Goal: Task Accomplishment & Management: Manage account settings

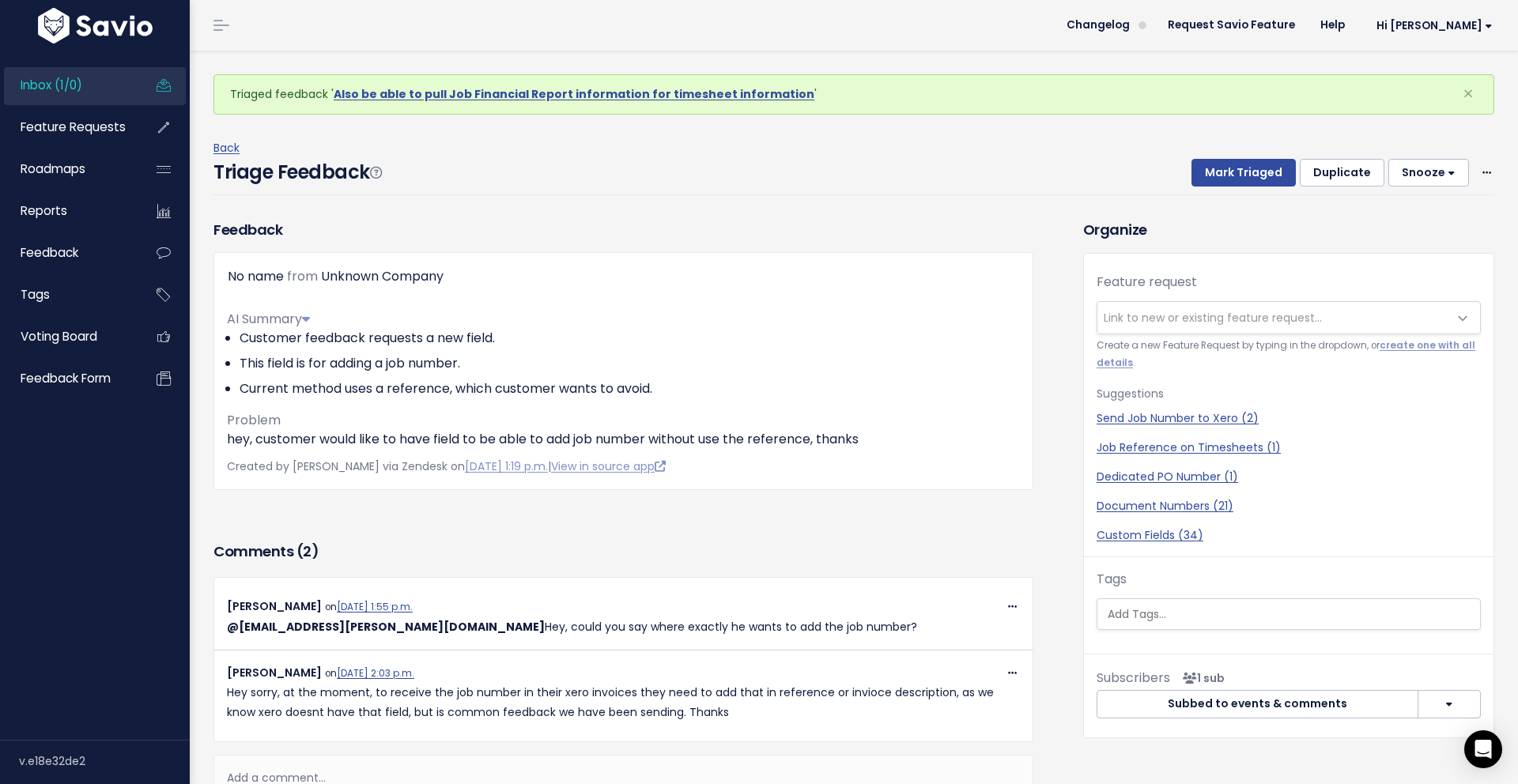
click at [519, 185] on div "Triage Feedback Mark Triaged Duplicate Snooze 1 day 3 days 7 days 14 days Edit …" at bounding box center [854, 177] width 1281 height 37
click at [63, 88] on span "Inbox (1/0)" at bounding box center [51, 85] width 62 height 17
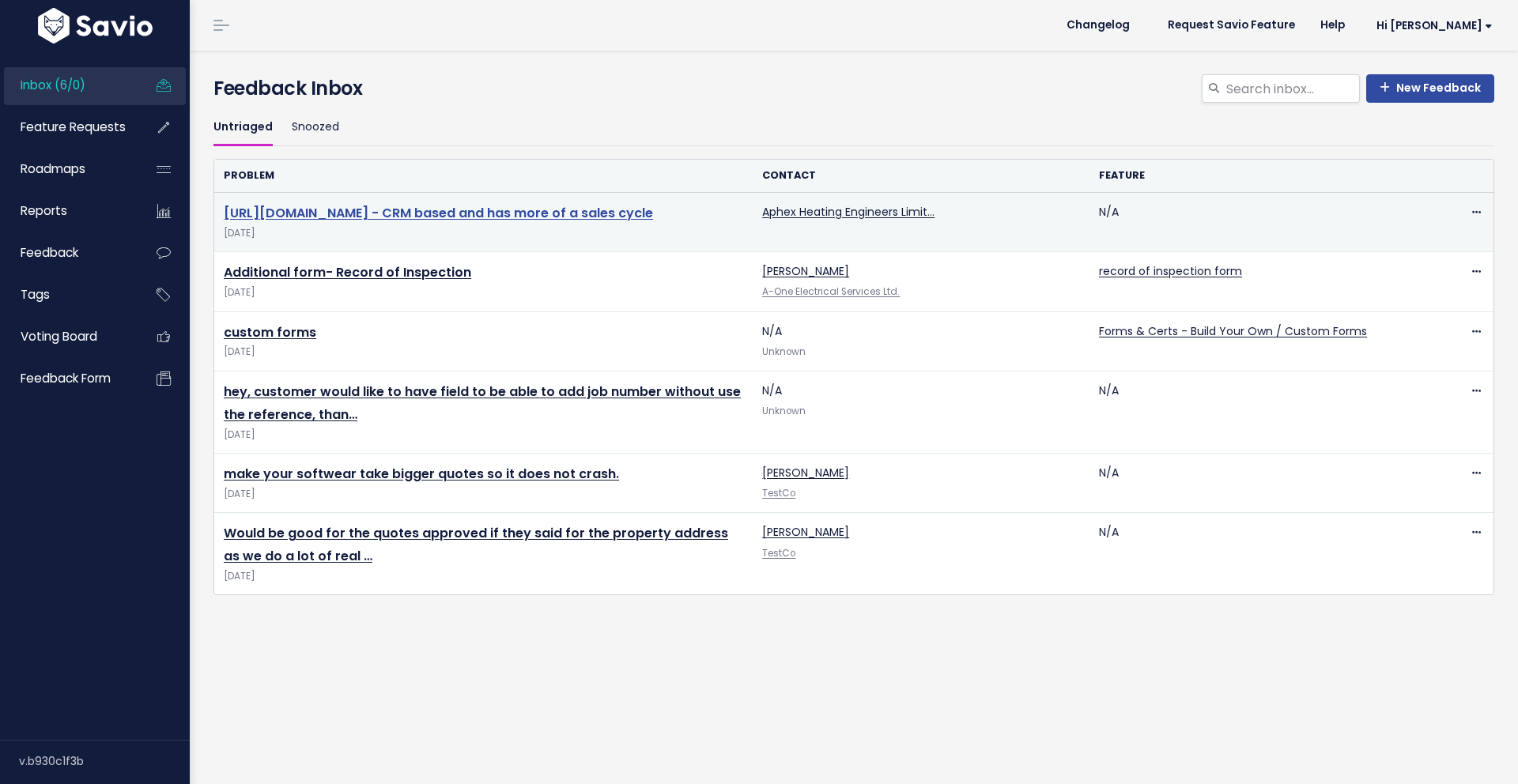
click at [308, 213] on link "https://tradeportal.pro - CRM based and has more of a sales cycle" at bounding box center [438, 213] width 429 height 18
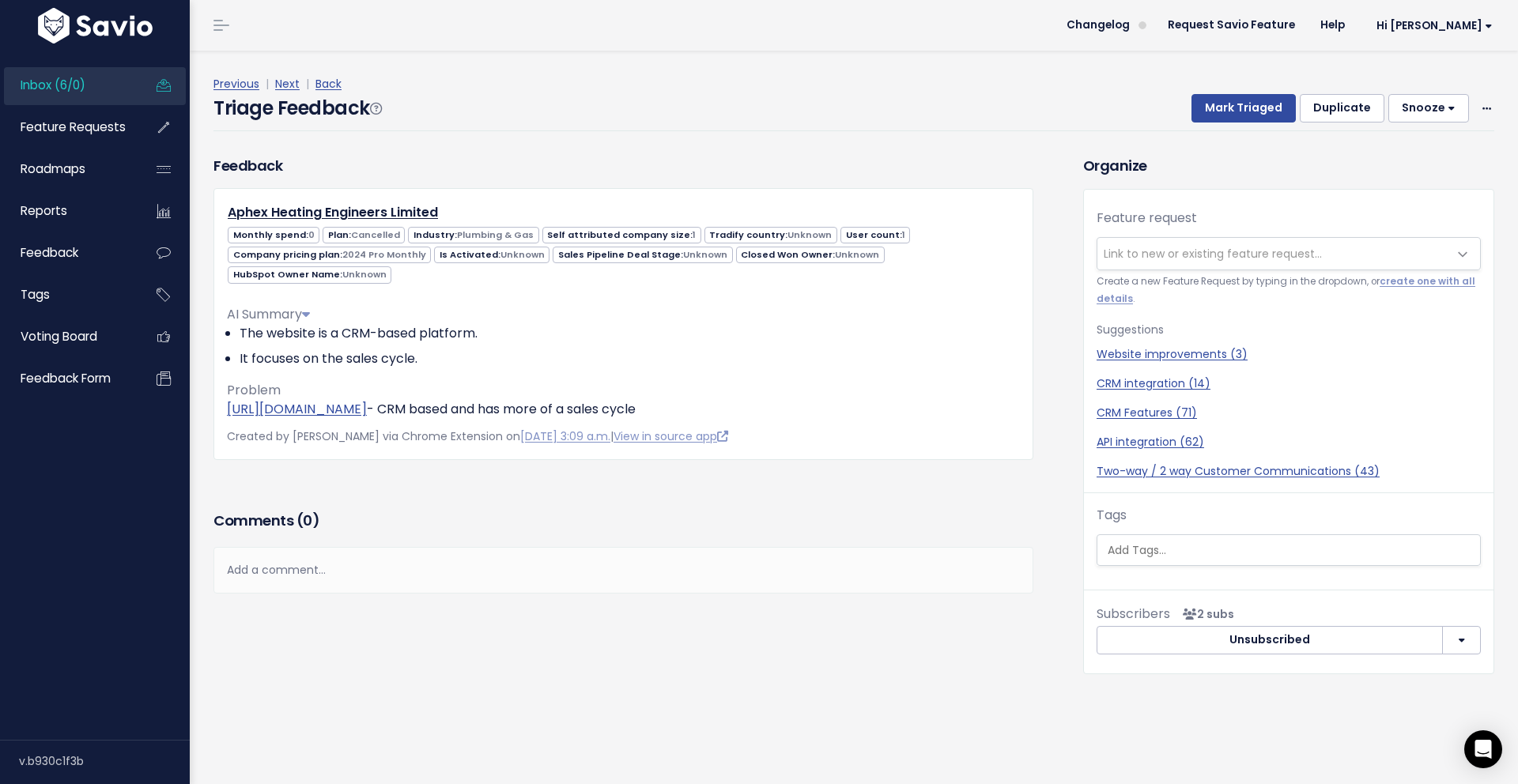
click at [505, 89] on div "Previous | Next | Back" at bounding box center [854, 83] width 1281 height 20
click at [656, 547] on div "Add a comment..." at bounding box center [623, 570] width 820 height 47
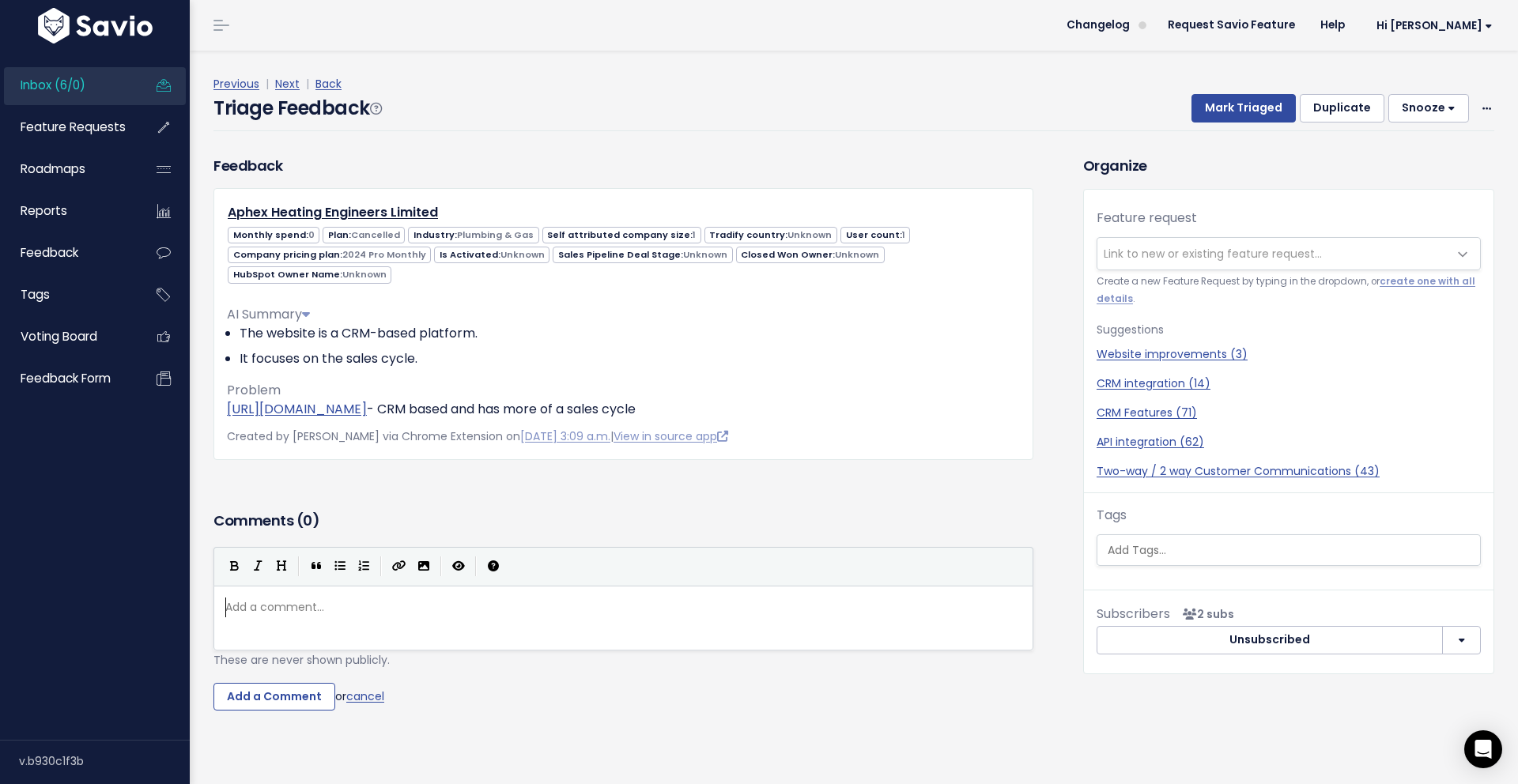
scroll to position [6, 0]
click at [648, 517] on div "Comments ( 0 )" at bounding box center [623, 527] width 820 height 39
click at [657, 486] on div "Feedback Aphex Heating Engineers Limited Monthly spend: 0 Plan: Cancelled 1 Unk…" at bounding box center [623, 331] width 844 height 353
click at [1147, 377] on link "CRM integration (14)" at bounding box center [1288, 384] width 384 height 17
select select "57340"
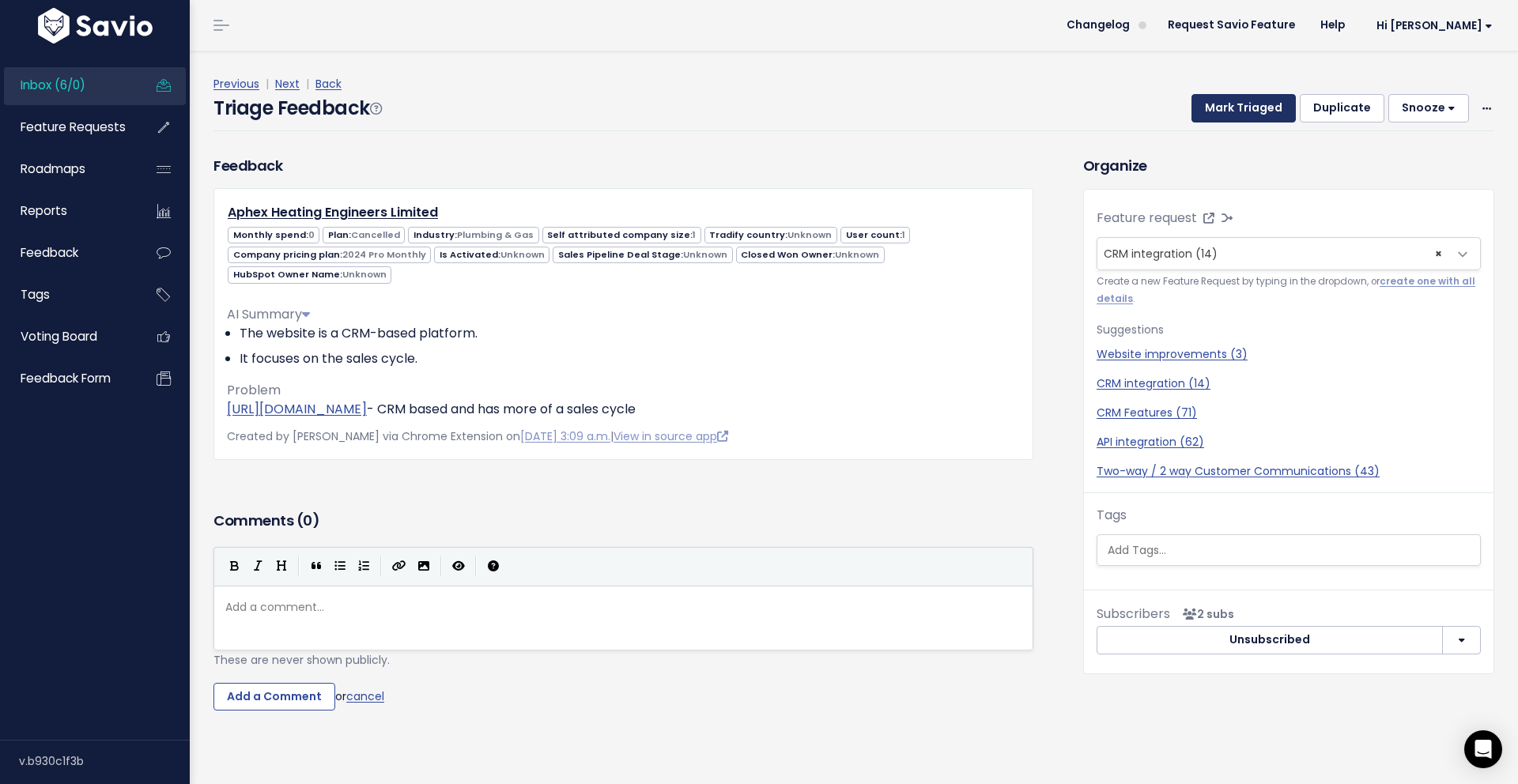
click at [1247, 110] on button "Mark Triaged" at bounding box center [1243, 108] width 105 height 28
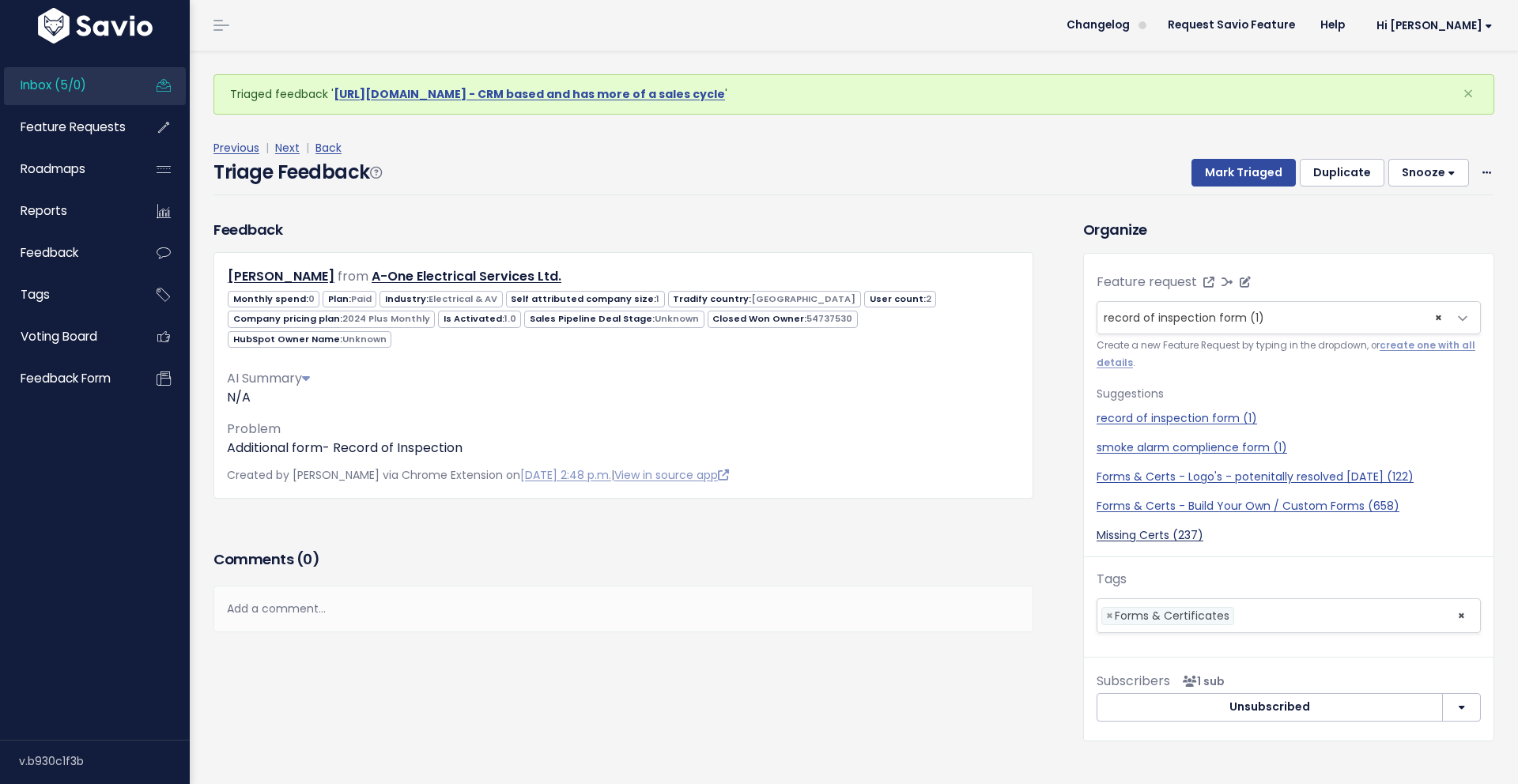
click at [1163, 537] on link "Missing Certs (237)" at bounding box center [1288, 536] width 384 height 17
select select "14564"
click at [1266, 176] on button "Mark Triaged" at bounding box center [1243, 173] width 105 height 28
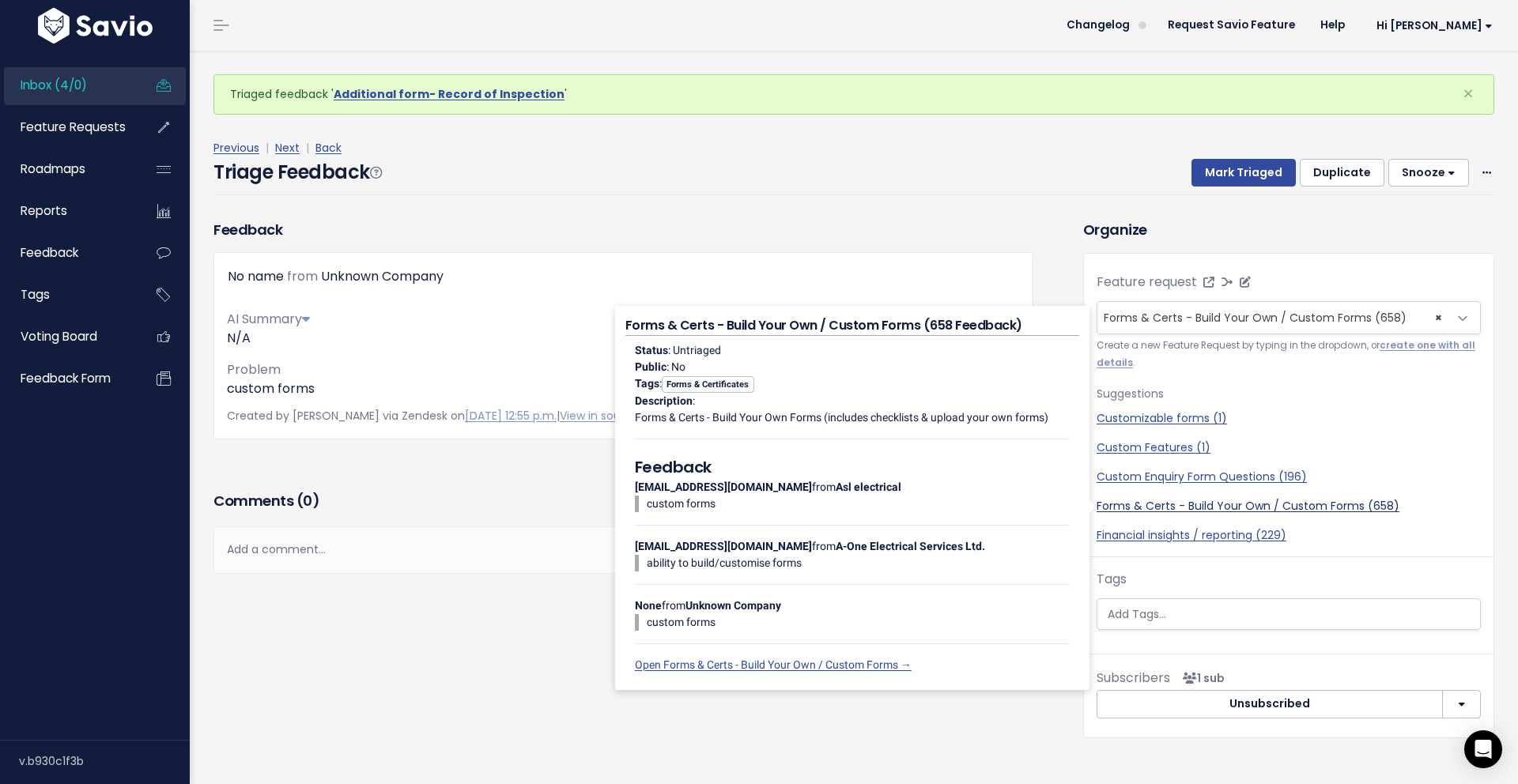
click at [1180, 508] on link "Forms & Certs - Build Your Own / Custom Forms (658)" at bounding box center [1288, 507] width 384 height 17
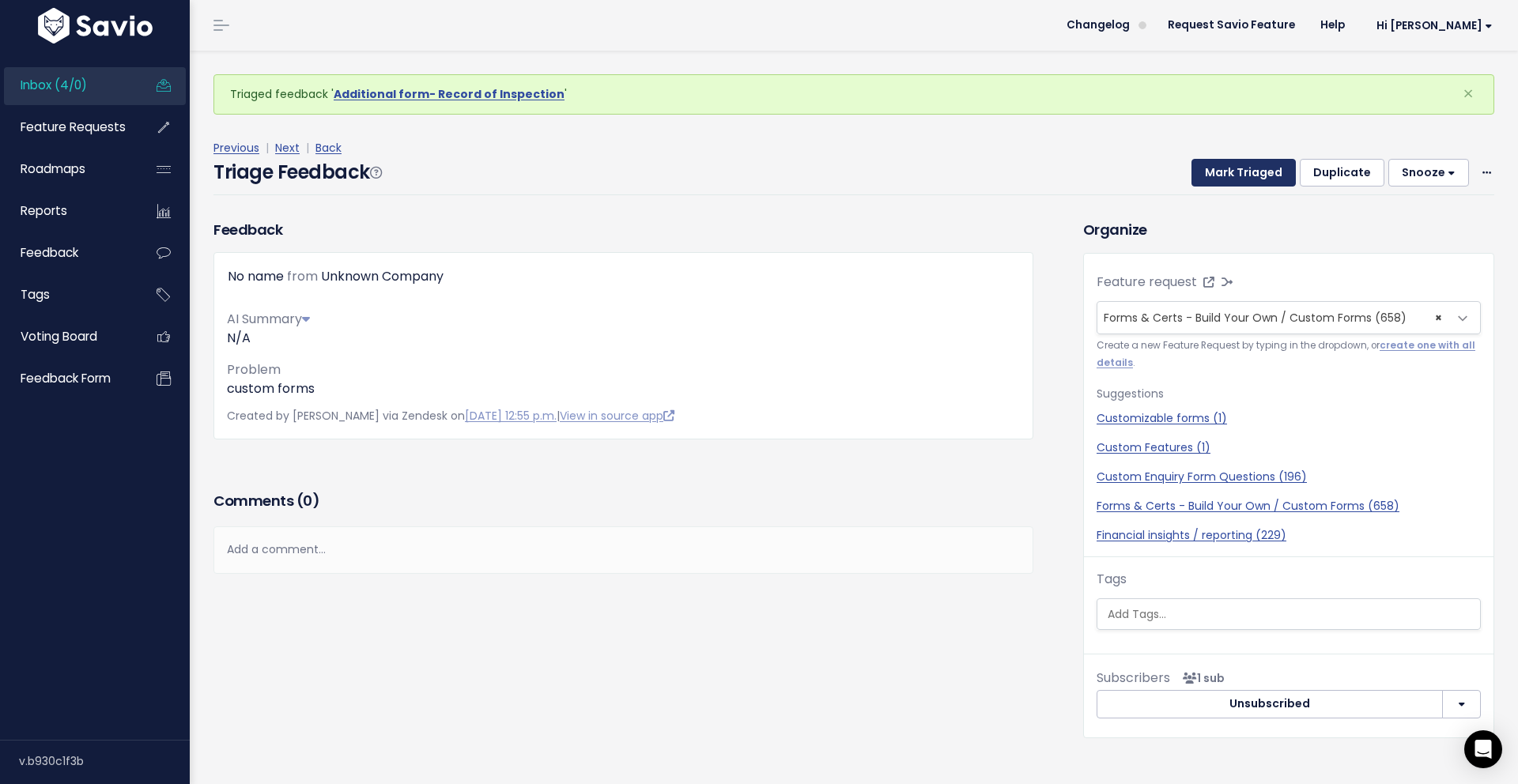
click at [1236, 173] on button "Mark Triaged" at bounding box center [1243, 173] width 105 height 28
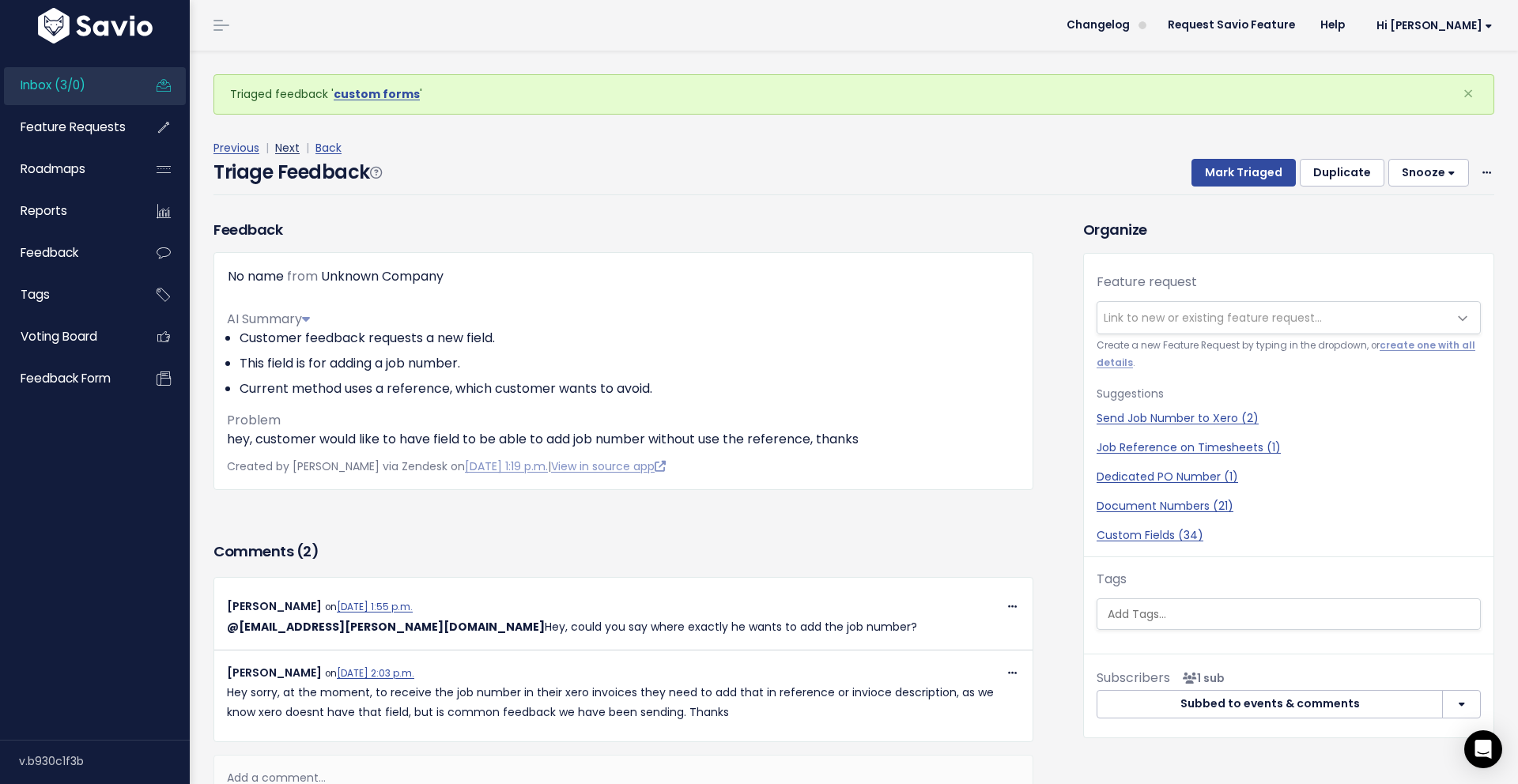
click at [287, 143] on link "Next" at bounding box center [287, 148] width 25 height 16
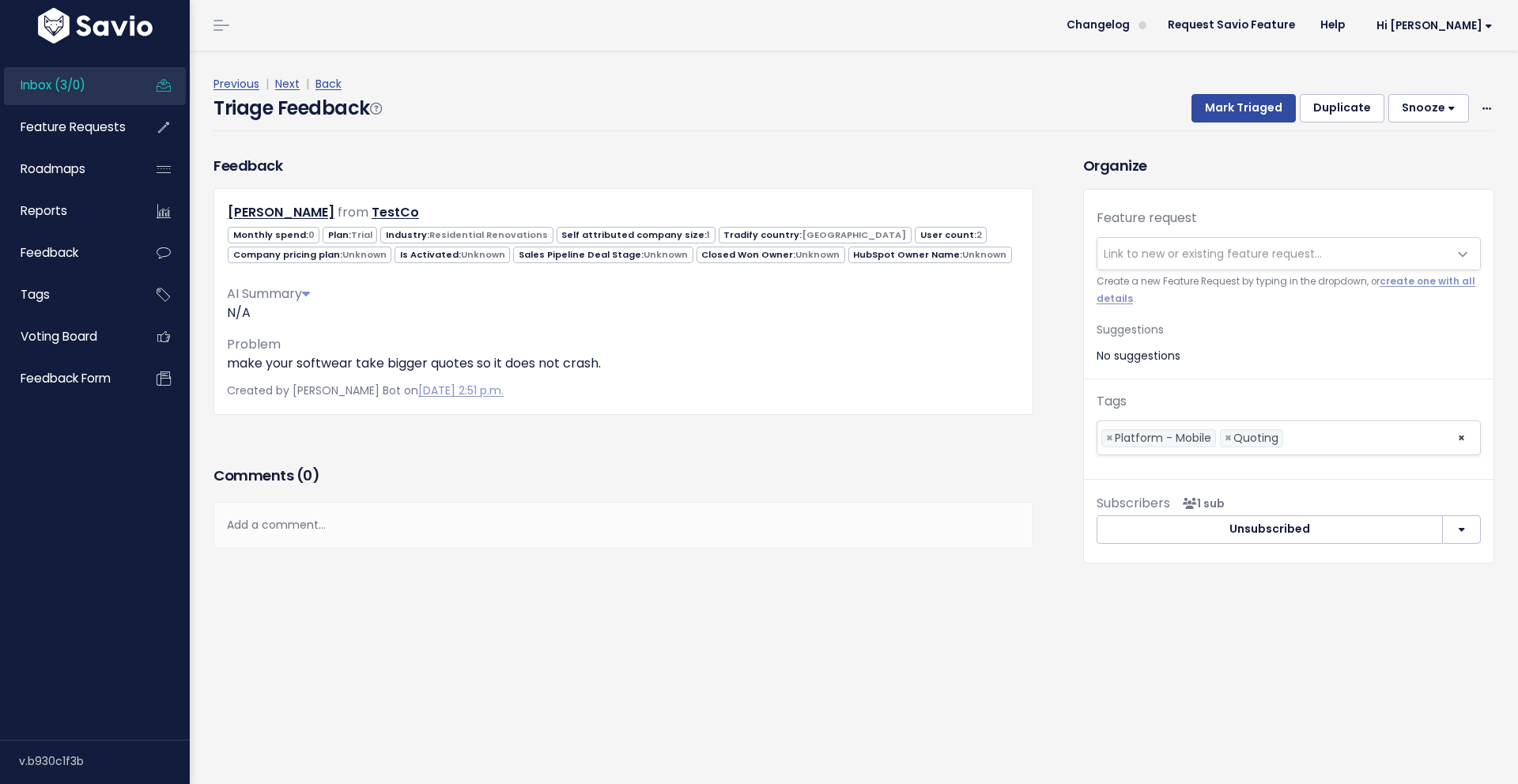
click at [1229, 248] on span "Link to new or existing feature request..." at bounding box center [1213, 253] width 219 height 16
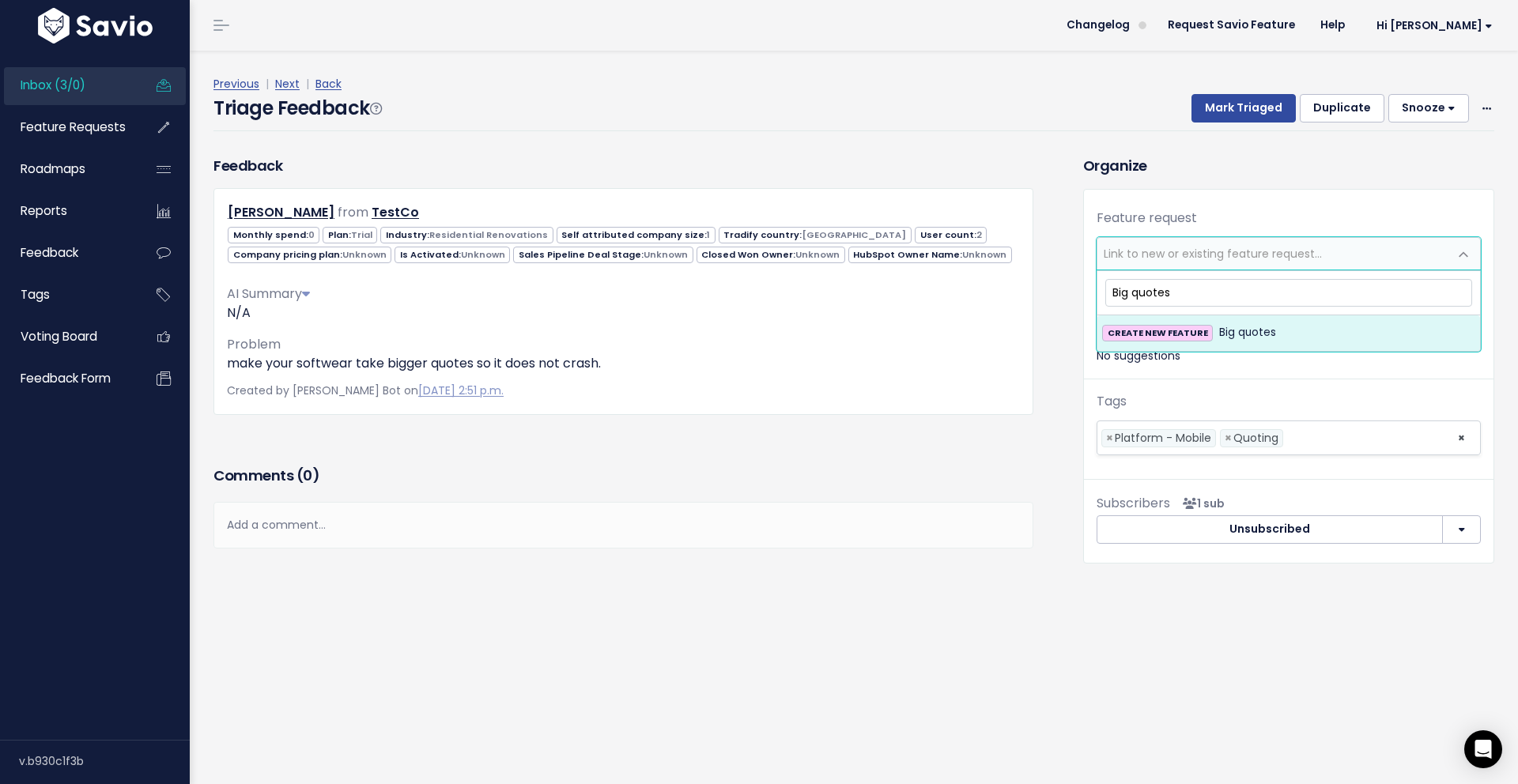
drag, startPoint x: 1181, startPoint y: 300, endPoint x: 1083, endPoint y: 287, distance: 98.9
click at [1083, 287] on body "Inbox (3/0) Feature Requests Roadmaps" at bounding box center [759, 392] width 1518 height 784
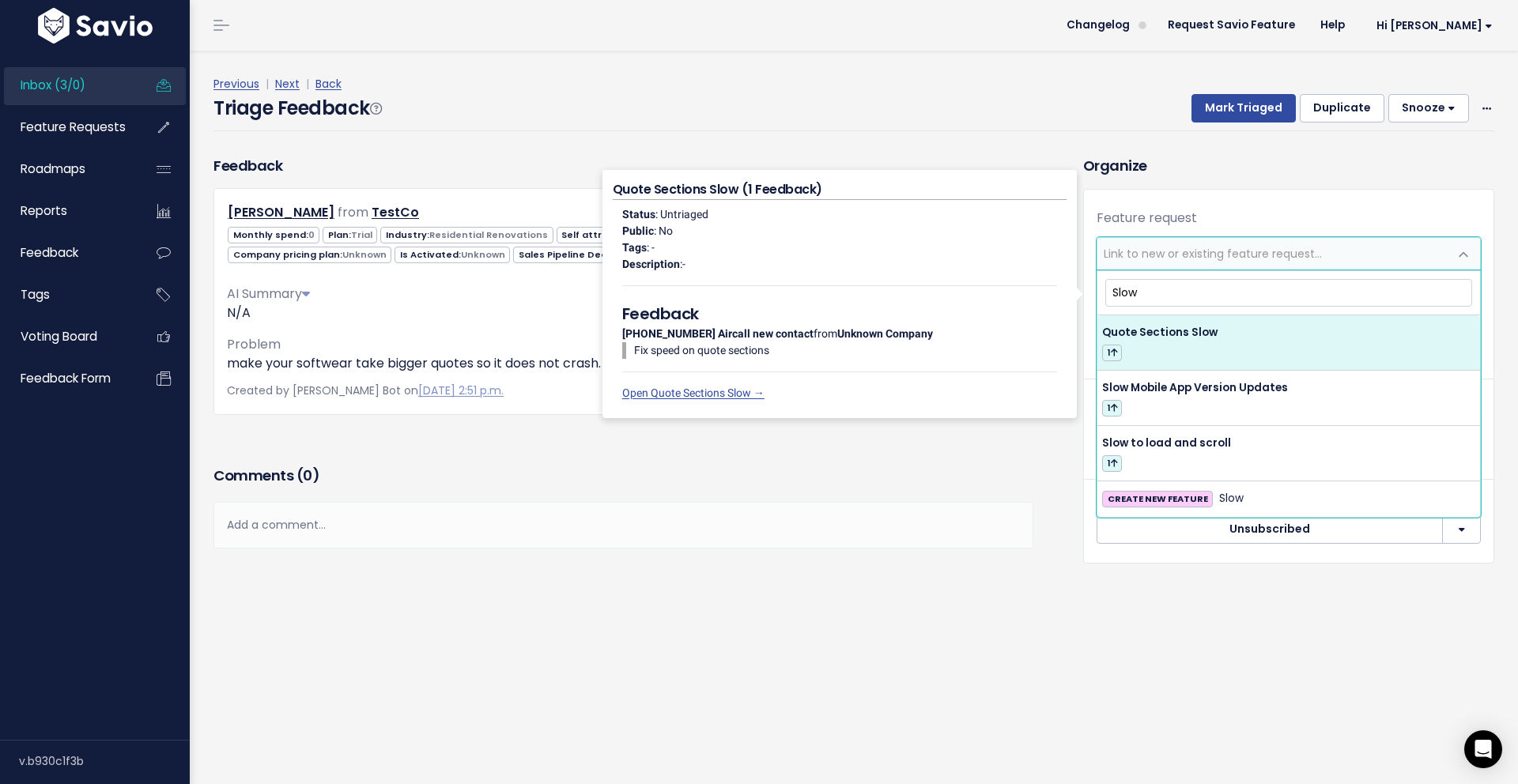
drag, startPoint x: 1146, startPoint y: 298, endPoint x: 1067, endPoint y: 296, distance: 79.0
click at [1067, 296] on body "Inbox (3/0) Feature Requests Roadmaps" at bounding box center [759, 392] width 1518 height 784
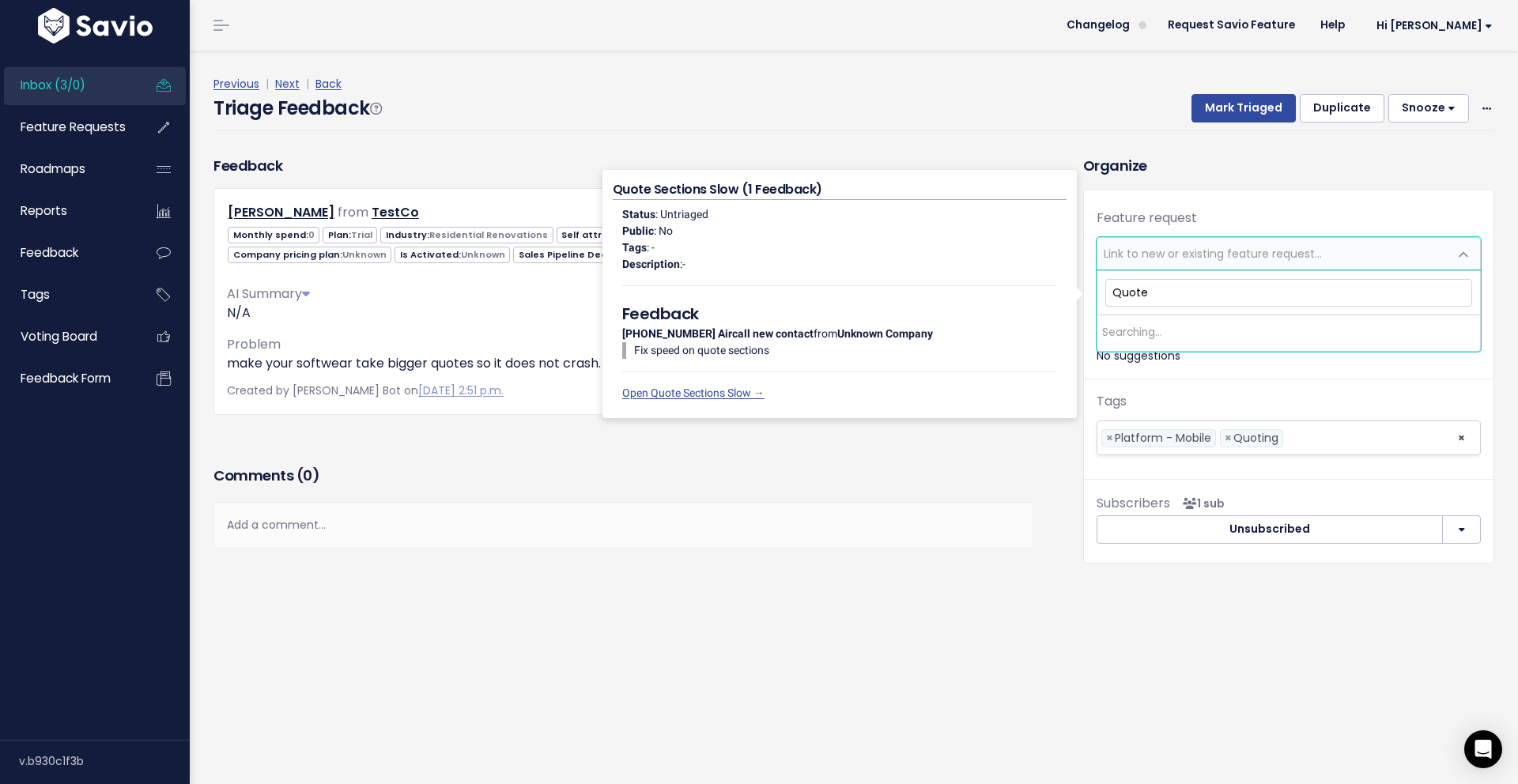
type input "Quotes"
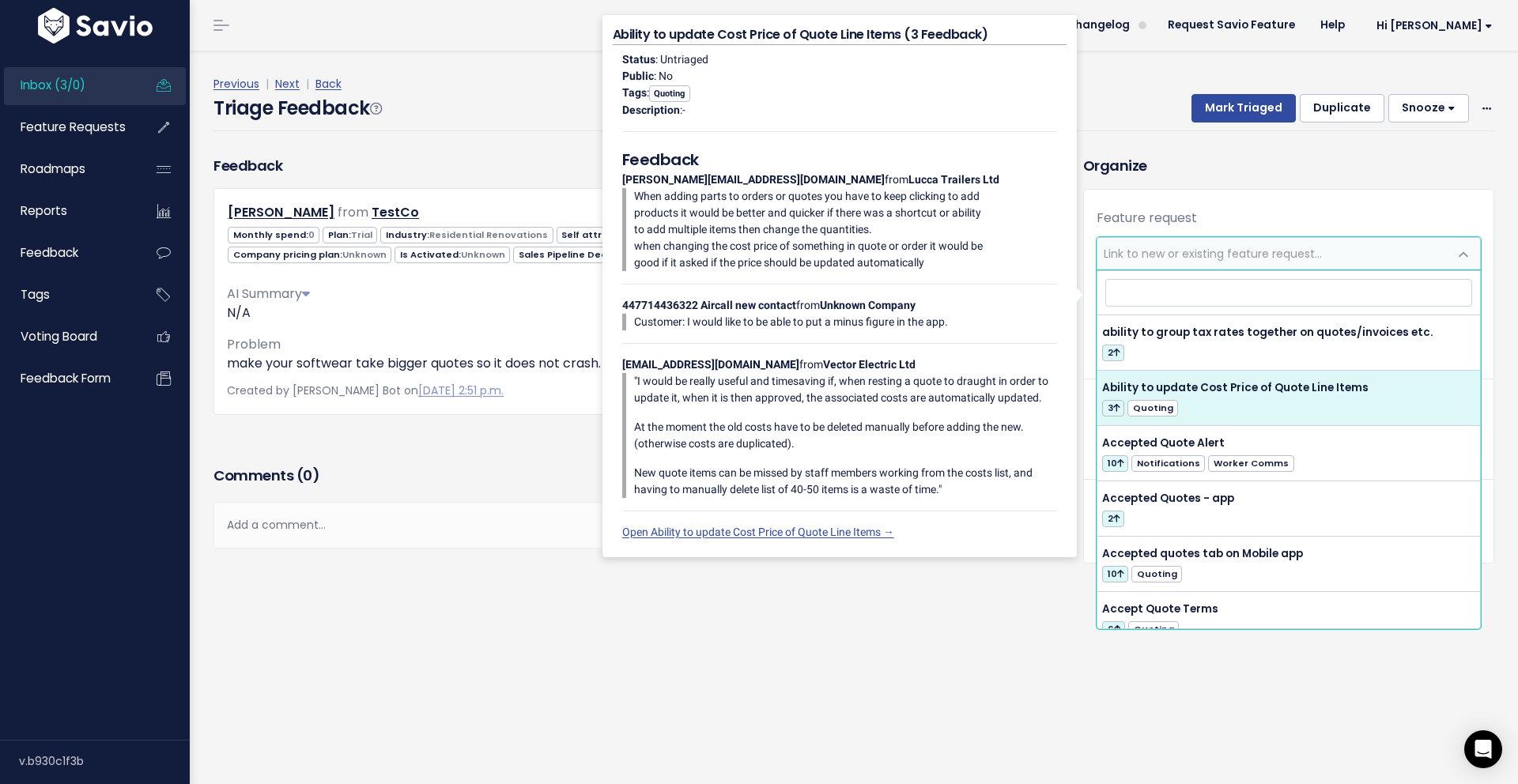
click at [434, 455] on div "Feedback Tristan Holma from TestCo 0 1" at bounding box center [623, 308] width 844 height 307
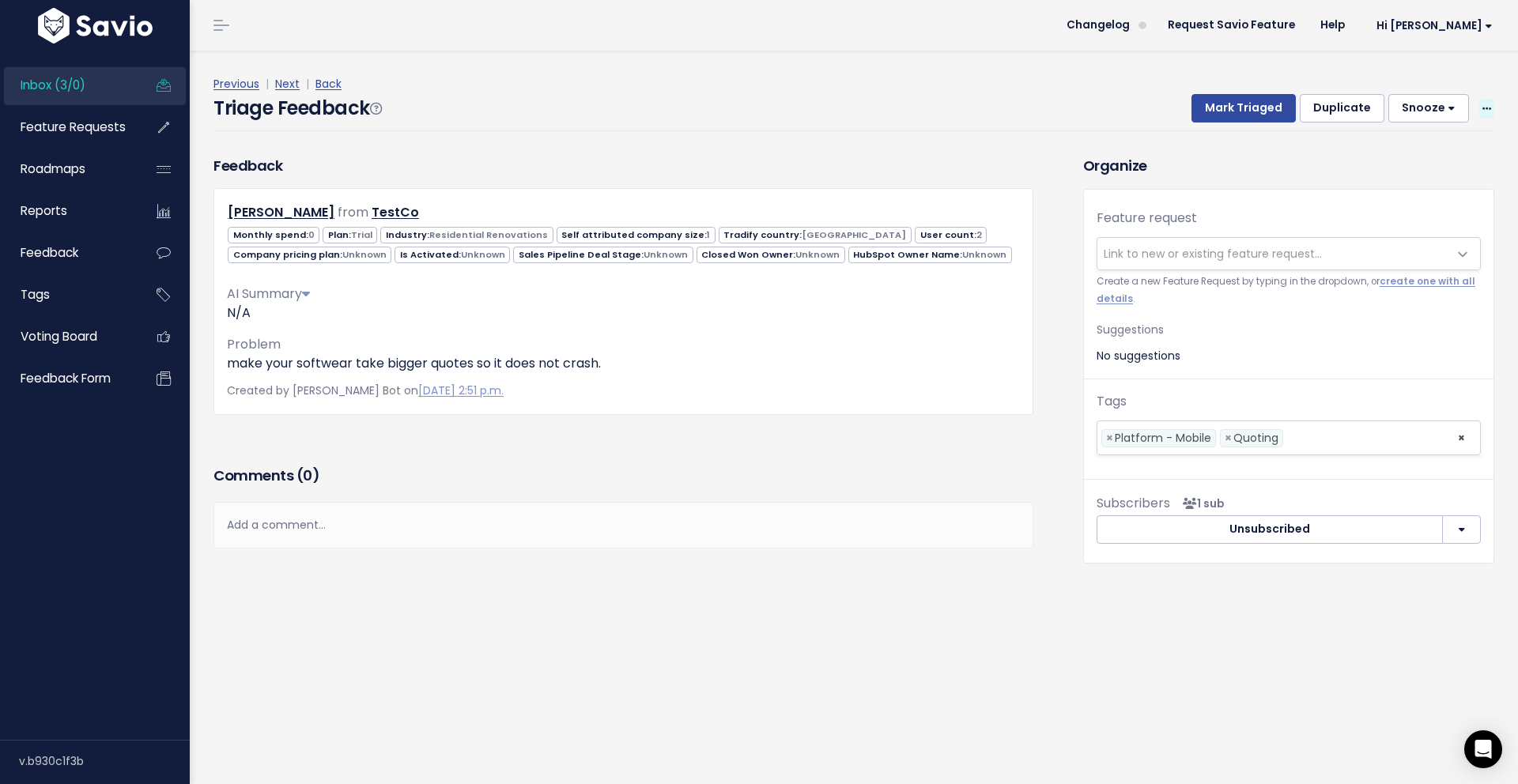
click at [1491, 110] on span at bounding box center [1487, 108] width 15 height 20
click at [1416, 189] on link "Delete" at bounding box center [1424, 183] width 114 height 31
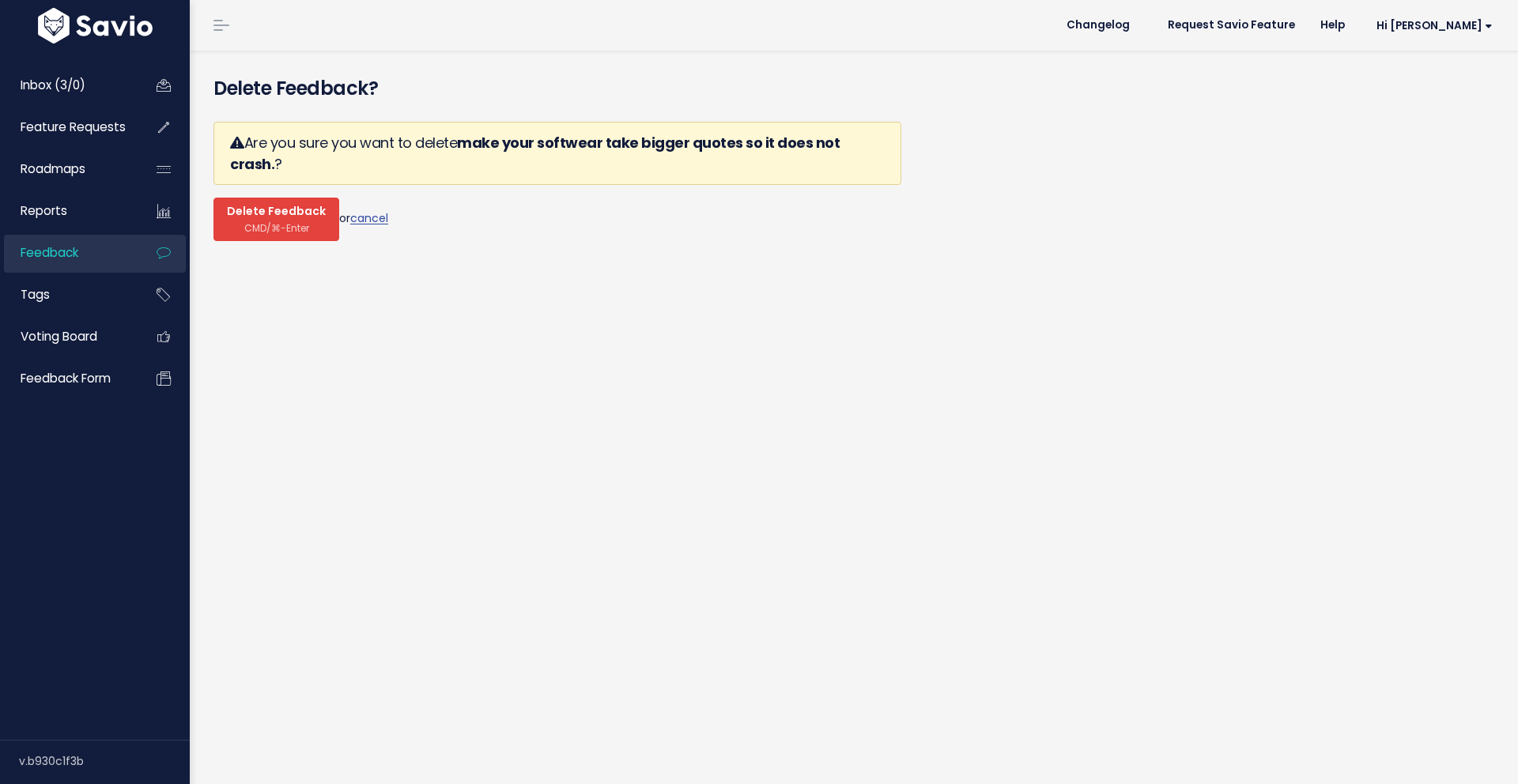
click at [294, 222] on span "CMD/⌘-Enter" at bounding box center [276, 228] width 65 height 12
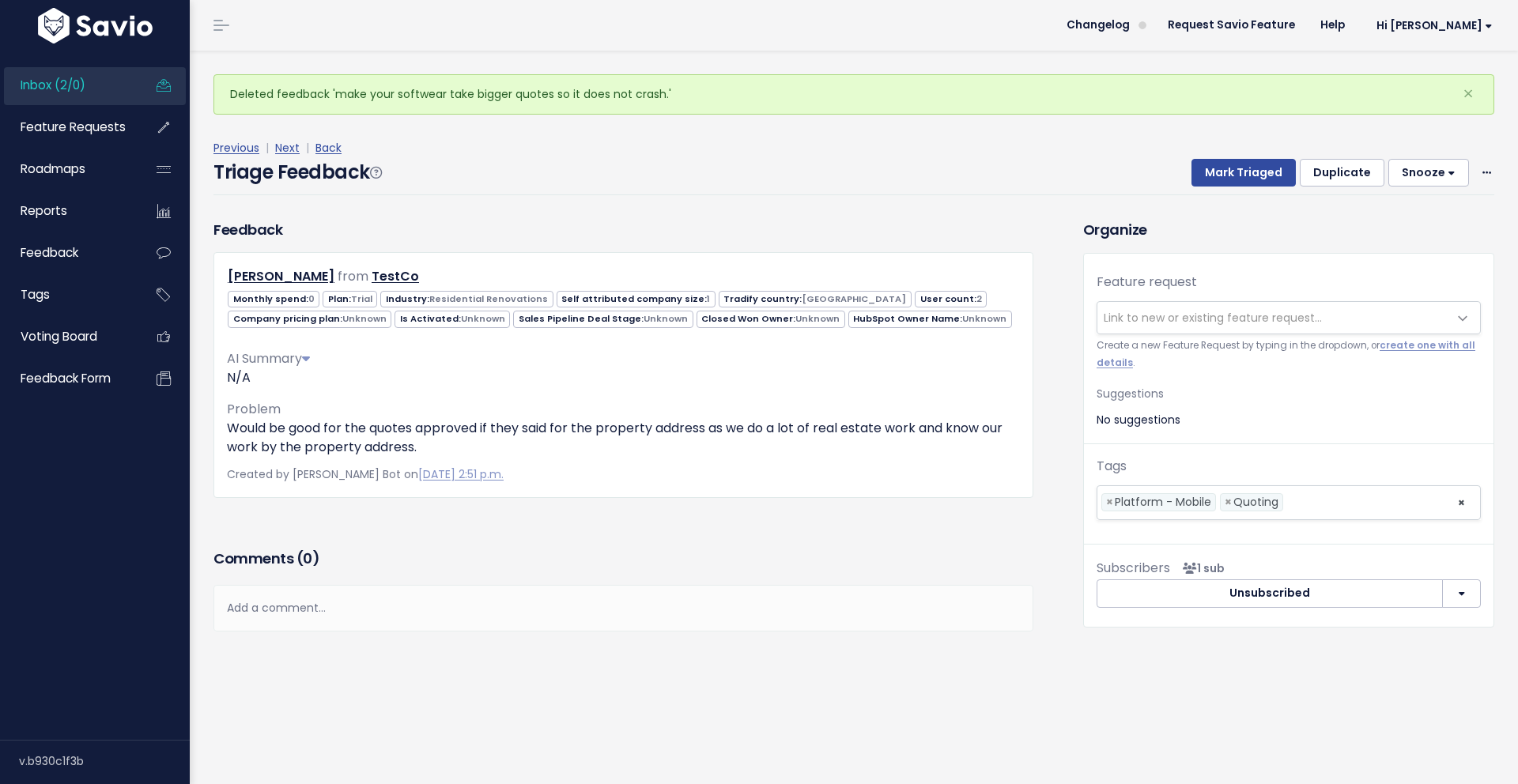
click at [723, 526] on div "Feedback Tristan Holma from TestCo 0 1" at bounding box center [623, 382] width 844 height 326
click at [515, 371] on p "N/A" at bounding box center [623, 378] width 793 height 19
click at [575, 519] on div "Feedback Tristan Holma from TestCo 0 1" at bounding box center [623, 382] width 844 height 326
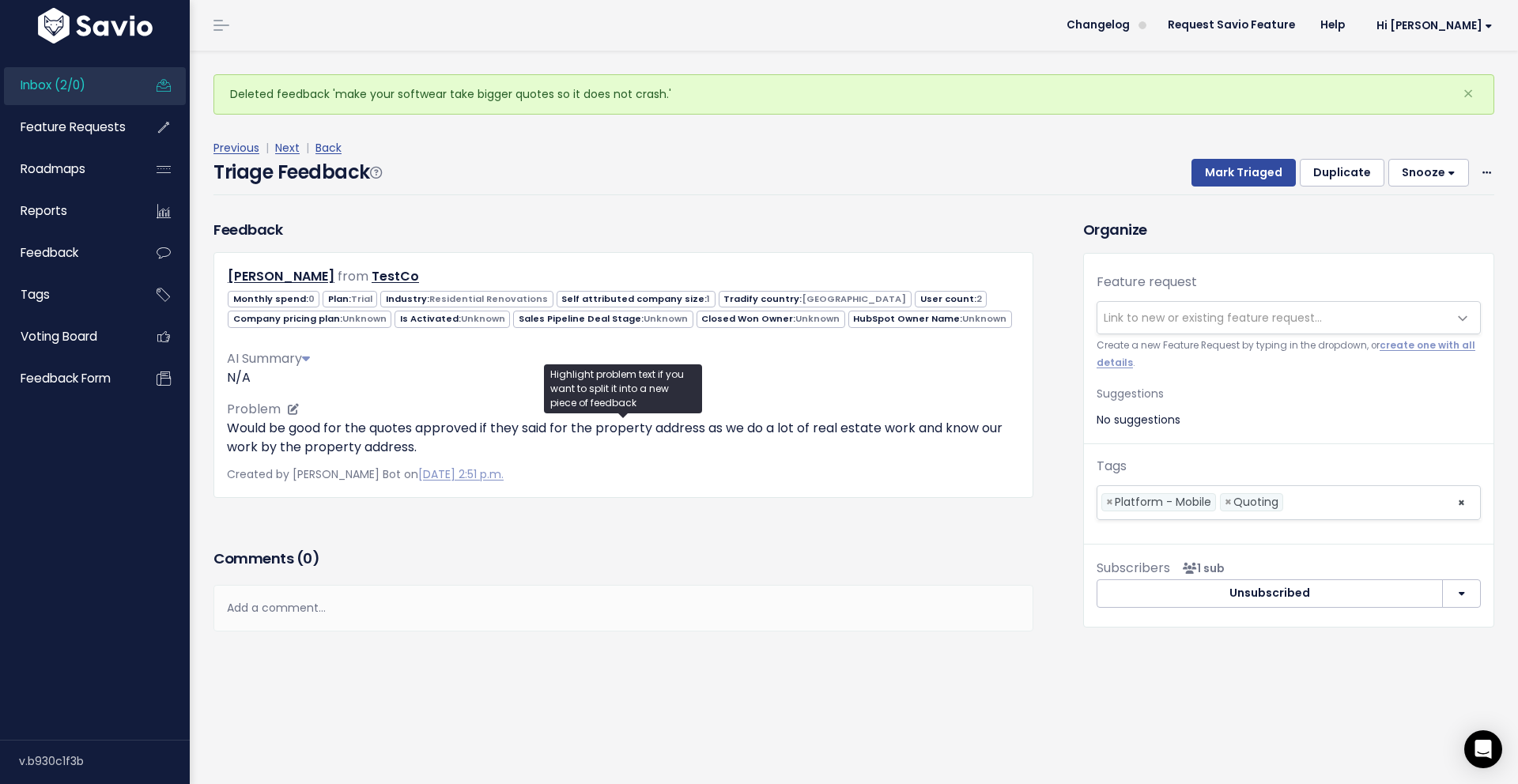
click at [782, 421] on p "Would be good for the quotes approved if they said for the property address as …" at bounding box center [623, 438] width 793 height 38
click at [799, 452] on p "Would be good for the quotes approved if they said for the property address as …" at bounding box center [623, 438] width 793 height 38
click at [676, 438] on p "Would be good for the quotes approved if they said for the property address as …" at bounding box center [623, 438] width 793 height 38
click at [676, 426] on p "Would be good for the quotes approved if they said for the property address as …" at bounding box center [623, 438] width 793 height 38
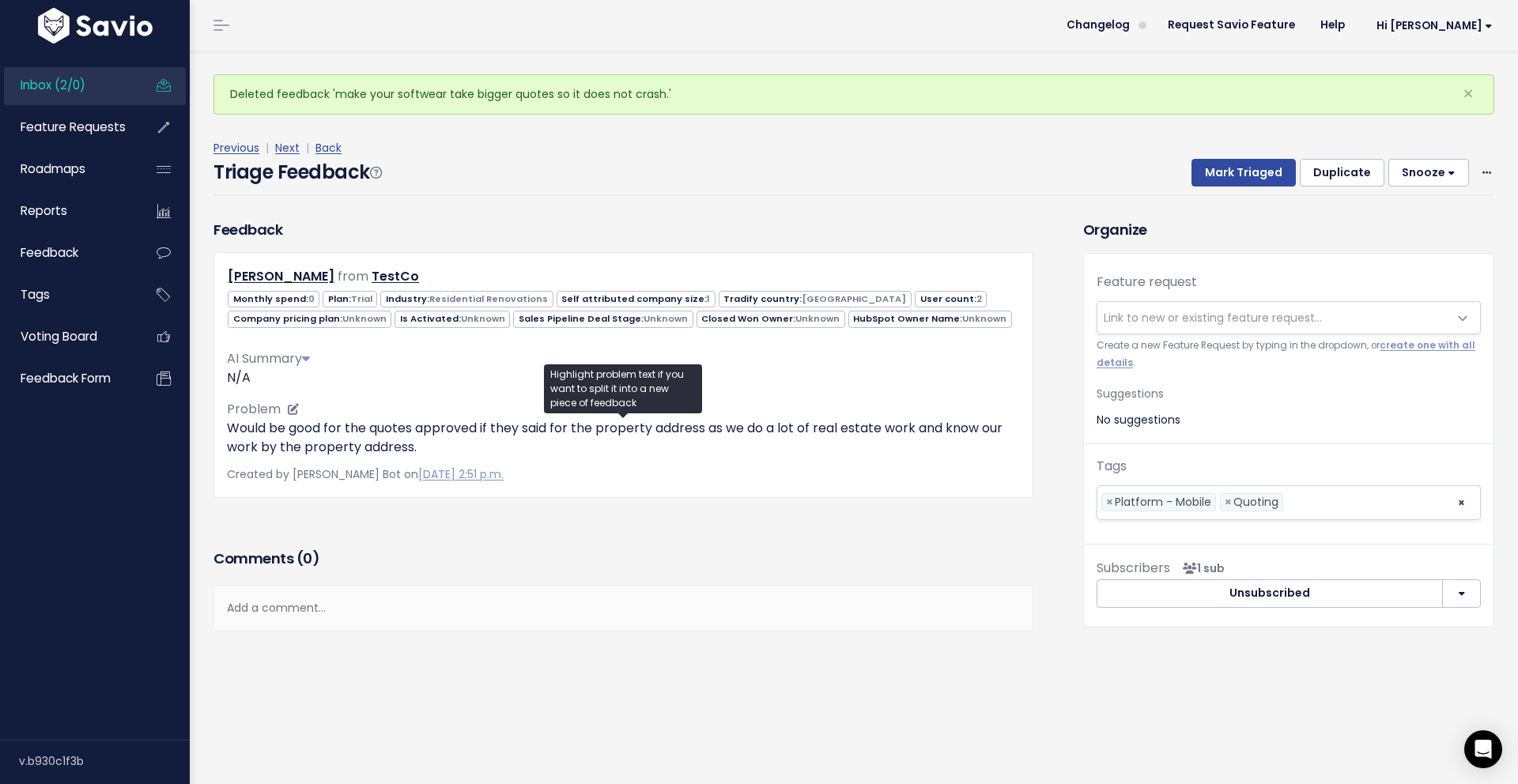
click at [676, 426] on p "Would be good for the quotes approved if they said for the property address as …" at bounding box center [623, 438] width 793 height 38
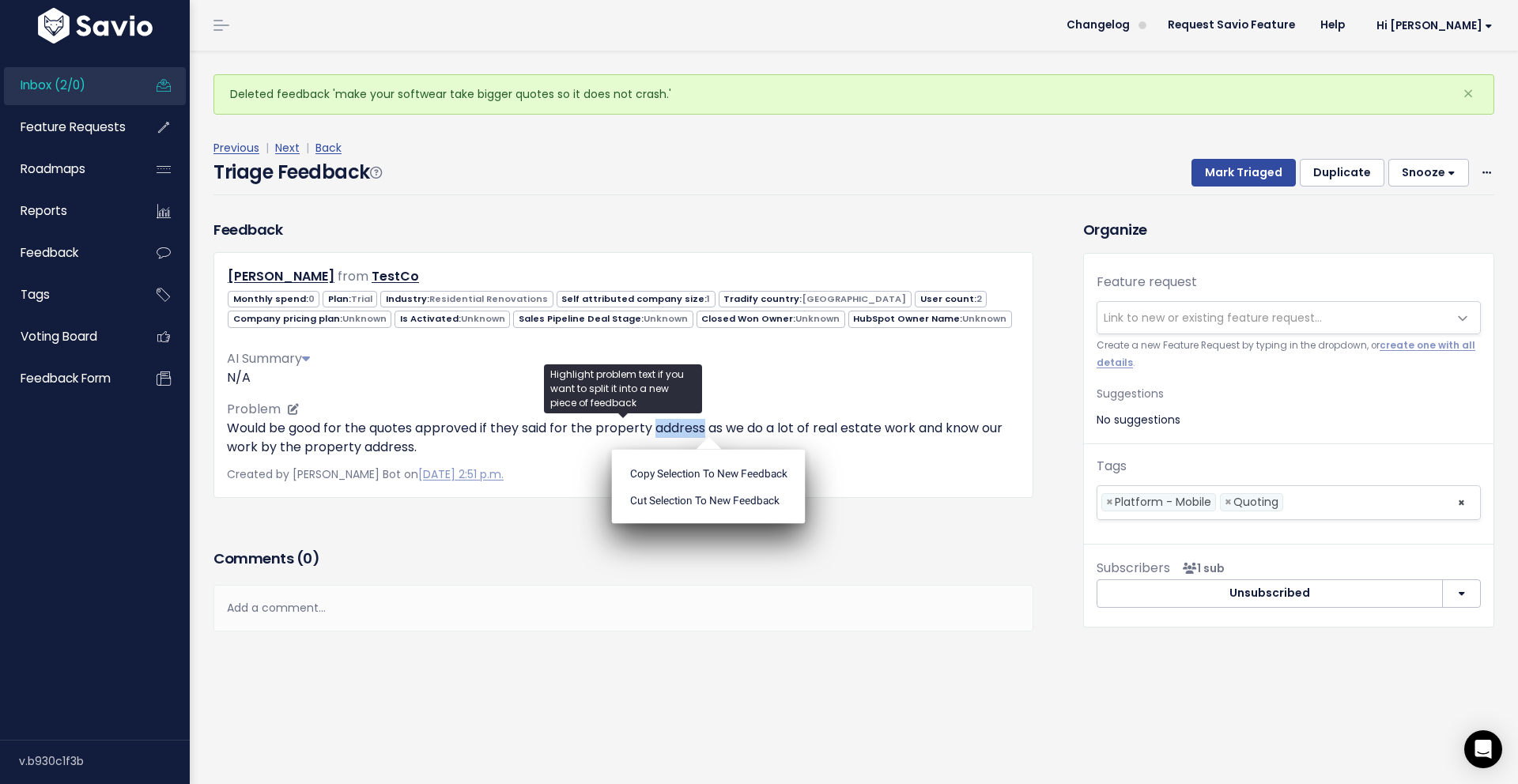
click at [676, 426] on p "Would be good for the quotes approved if they said for the property address as …" at bounding box center [623, 438] width 793 height 38
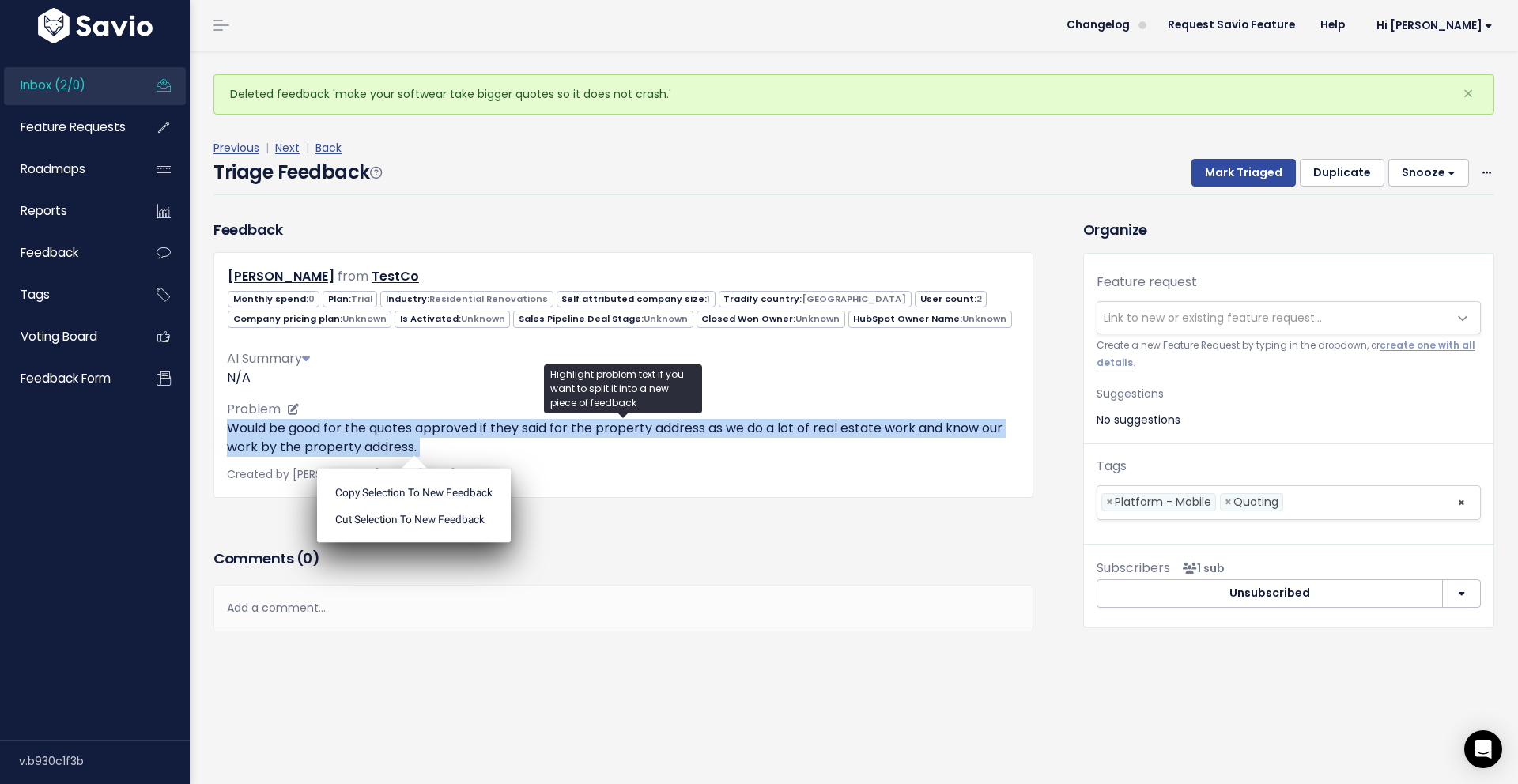
click at [756, 396] on div "AI Summary N/A Problem Would be good for the quotes approved if they said for t…" at bounding box center [623, 396] width 793 height 120
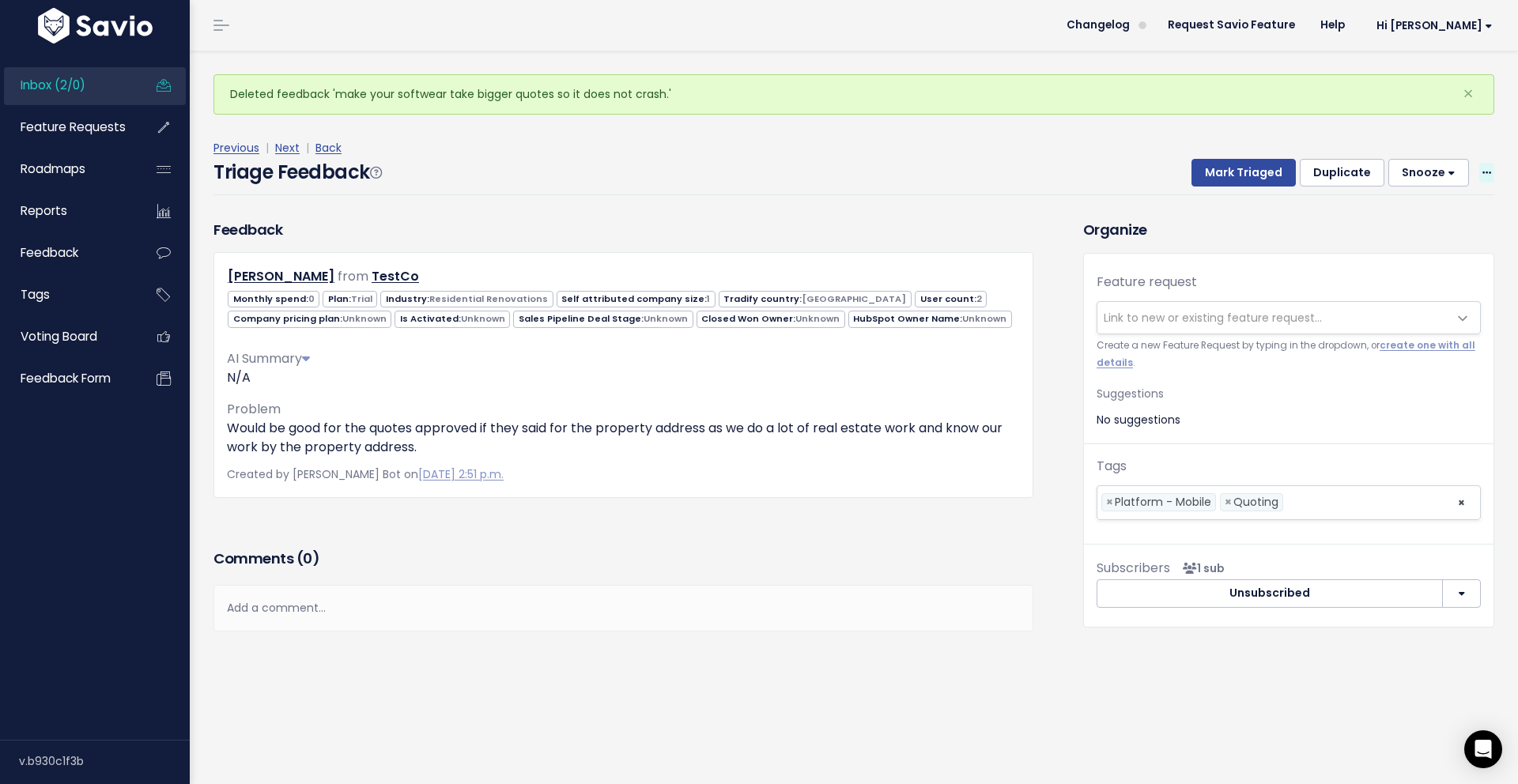
click at [1485, 177] on span at bounding box center [1487, 173] width 15 height 20
click at [1405, 247] on link "Delete" at bounding box center [1424, 247] width 114 height 31
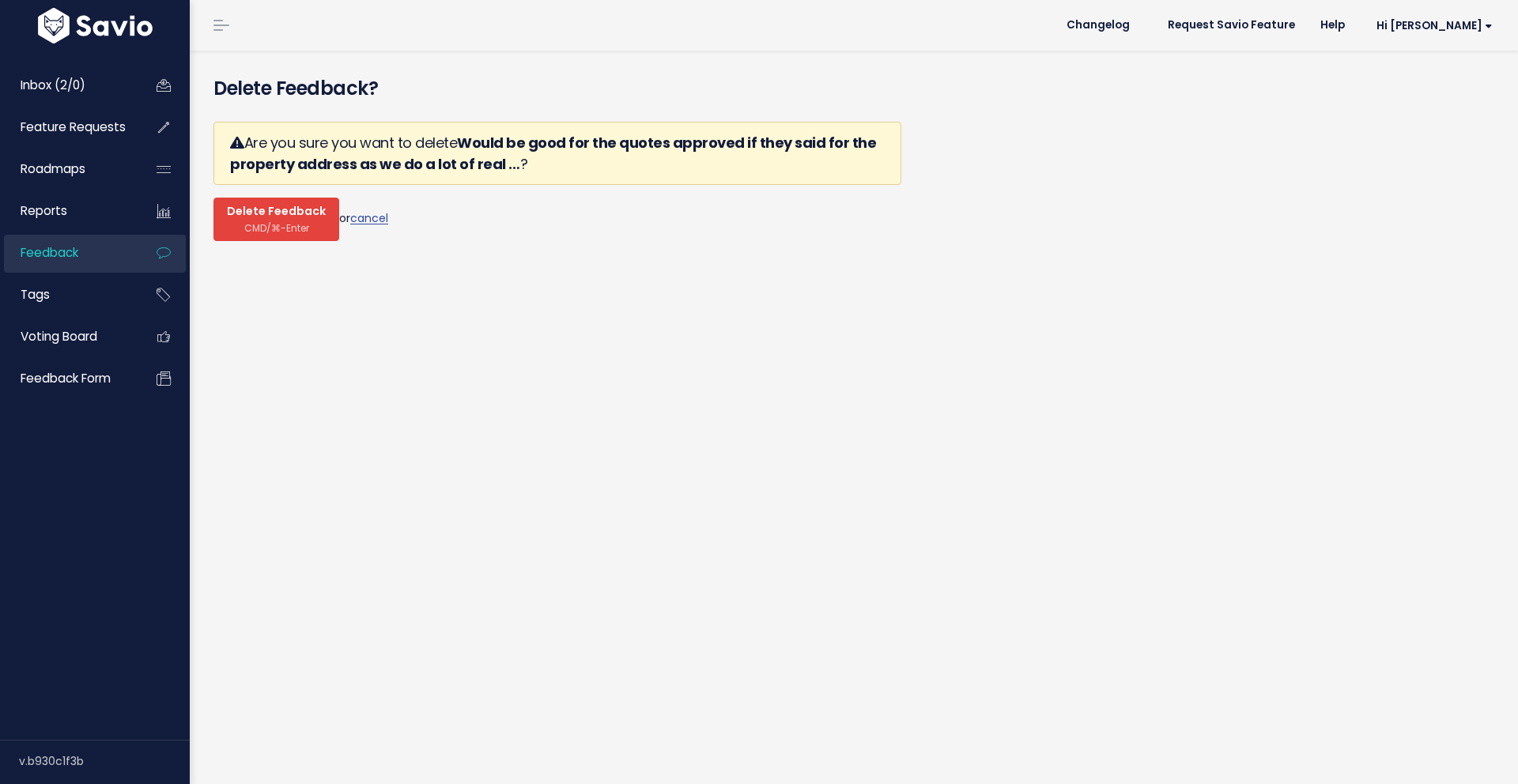
click at [282, 217] on span "Delete Feedback" at bounding box center [276, 212] width 99 height 14
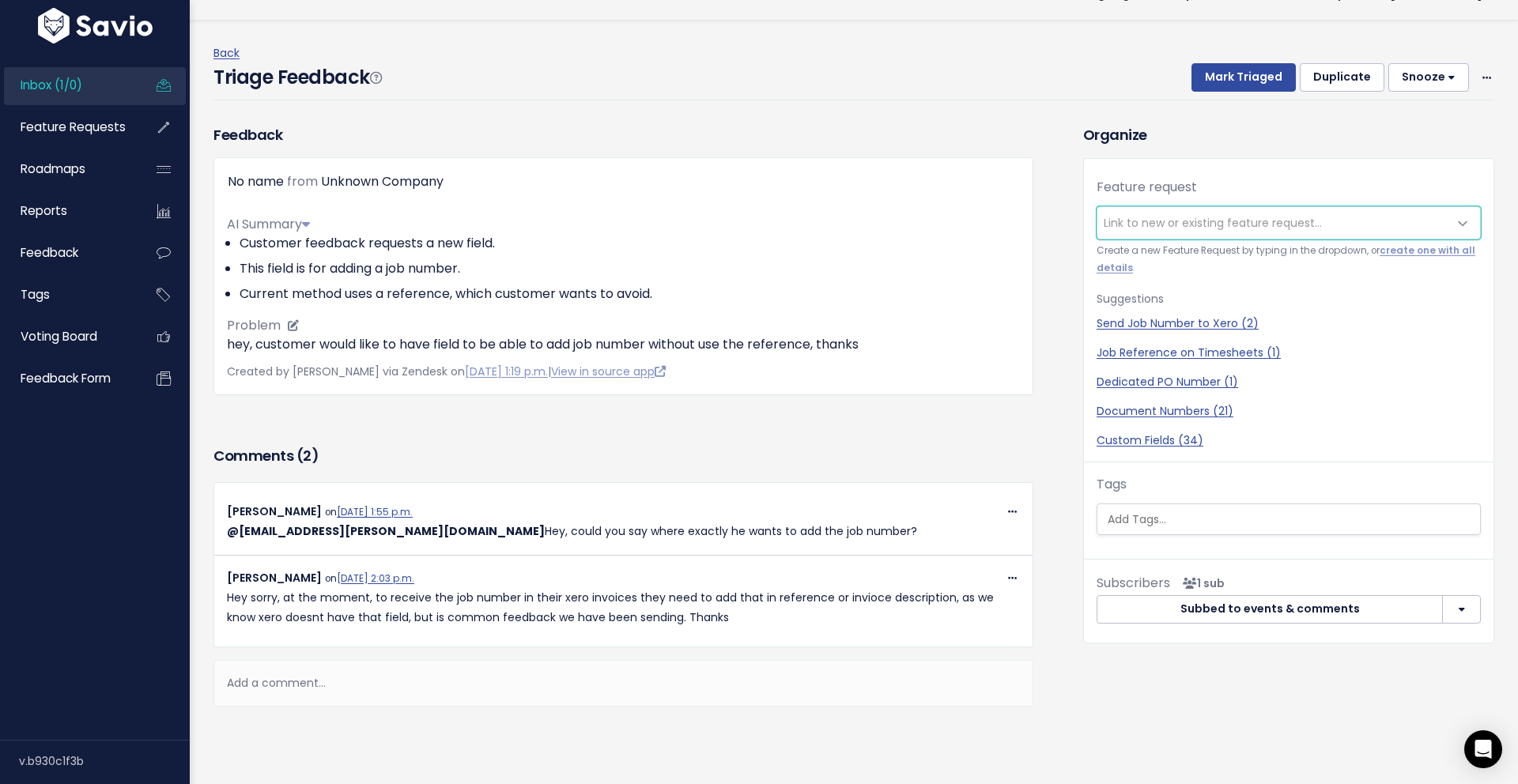
scroll to position [36, 0]
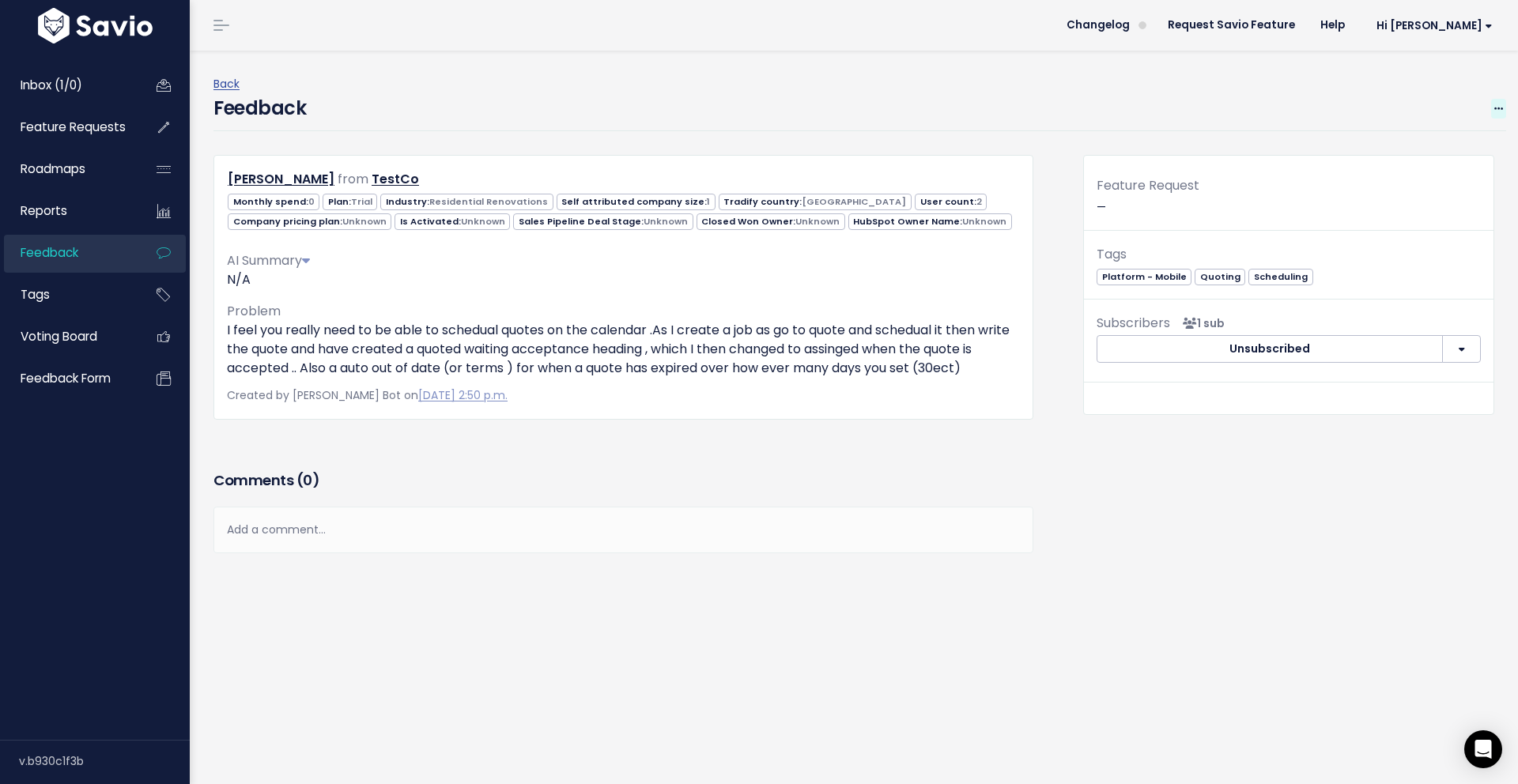
click at [1499, 106] on icon at bounding box center [1498, 110] width 9 height 10
click at [1445, 181] on link "Restore to Inbox" at bounding box center [1436, 183] width 114 height 31
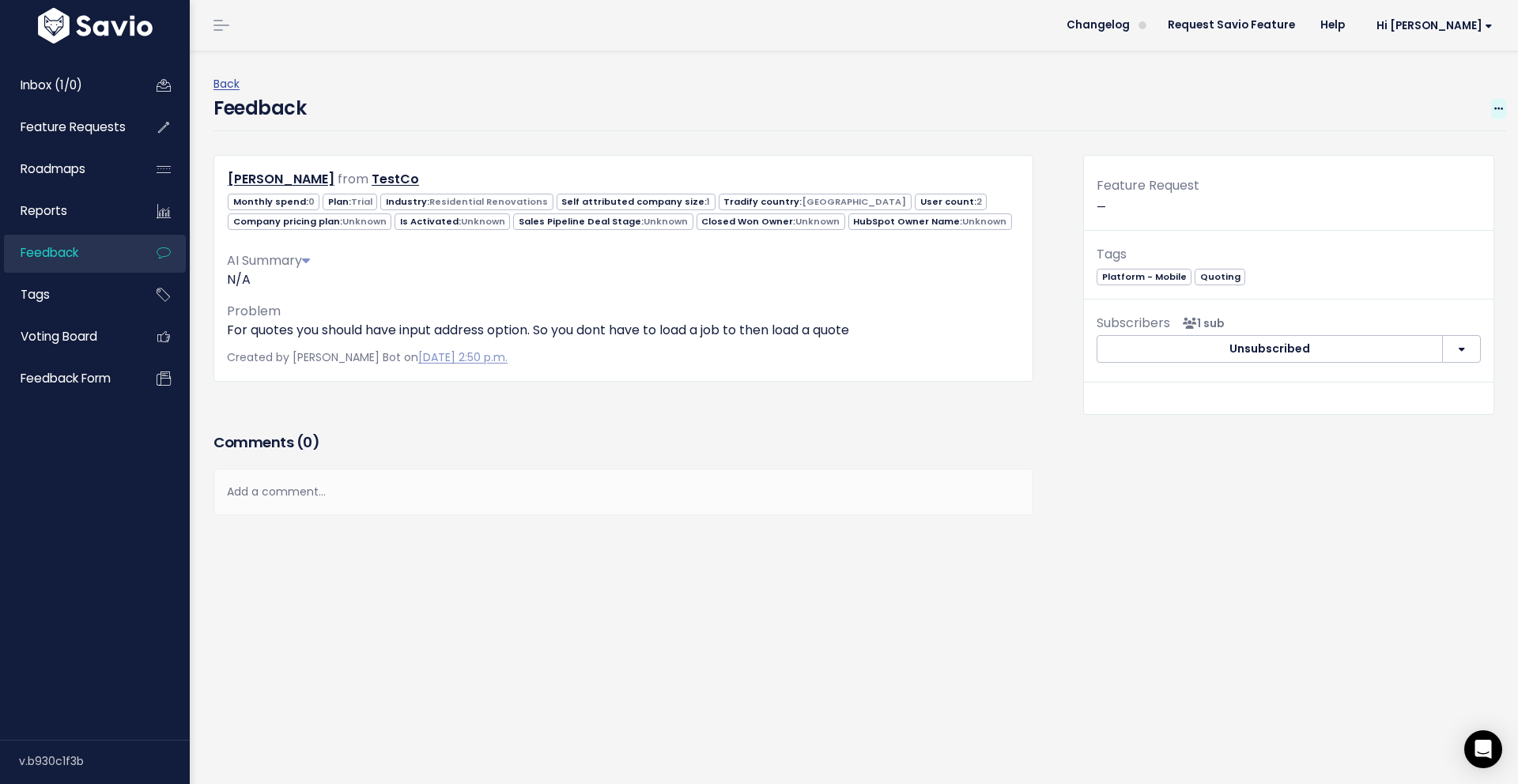
click at [1492, 109] on span at bounding box center [1498, 108] width 15 height 20
click at [1450, 187] on link "Restore to Inbox" at bounding box center [1436, 183] width 114 height 31
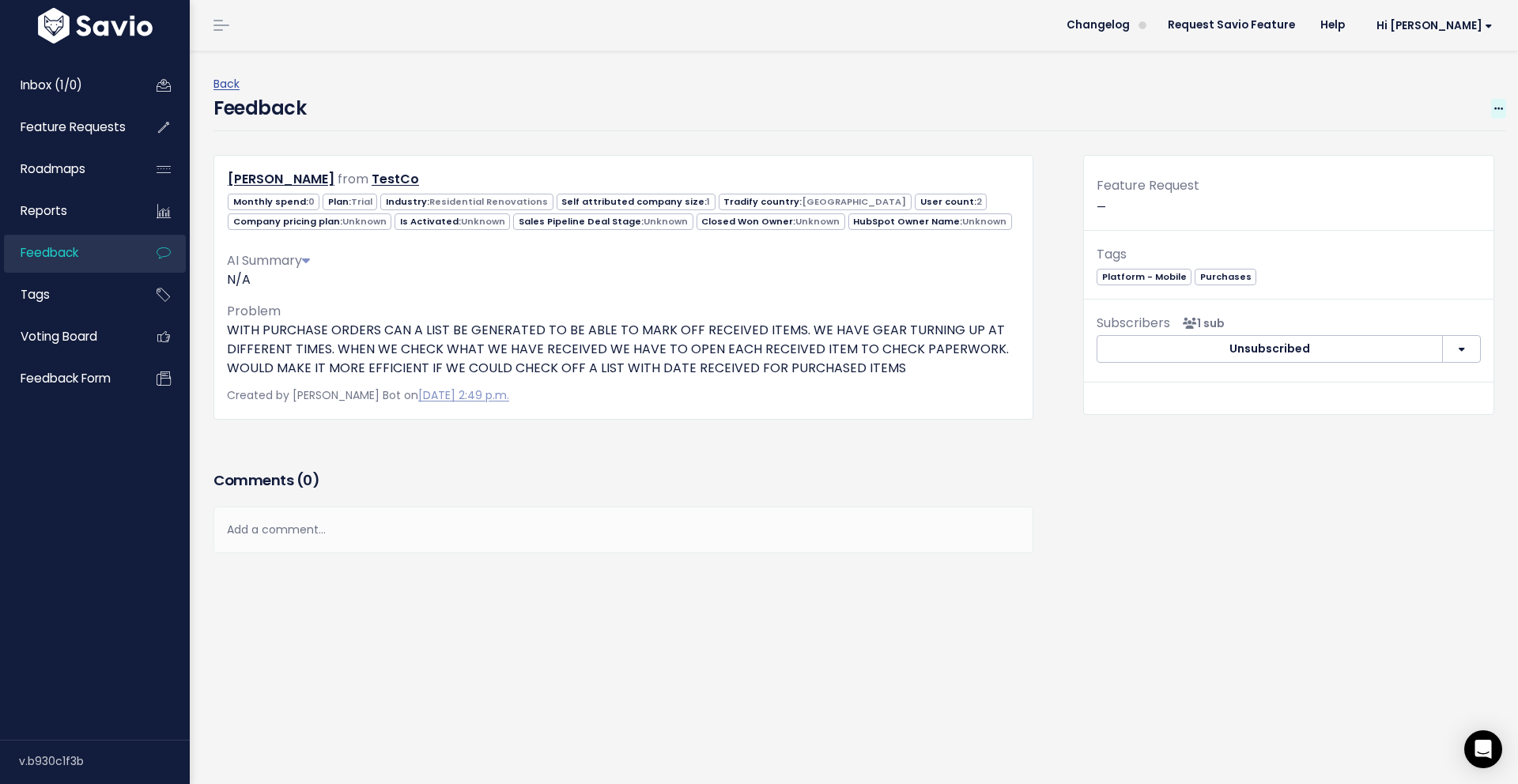
click at [1505, 100] on span at bounding box center [1498, 108] width 15 height 20
click at [1453, 179] on link "Restore to Inbox" at bounding box center [1436, 183] width 114 height 31
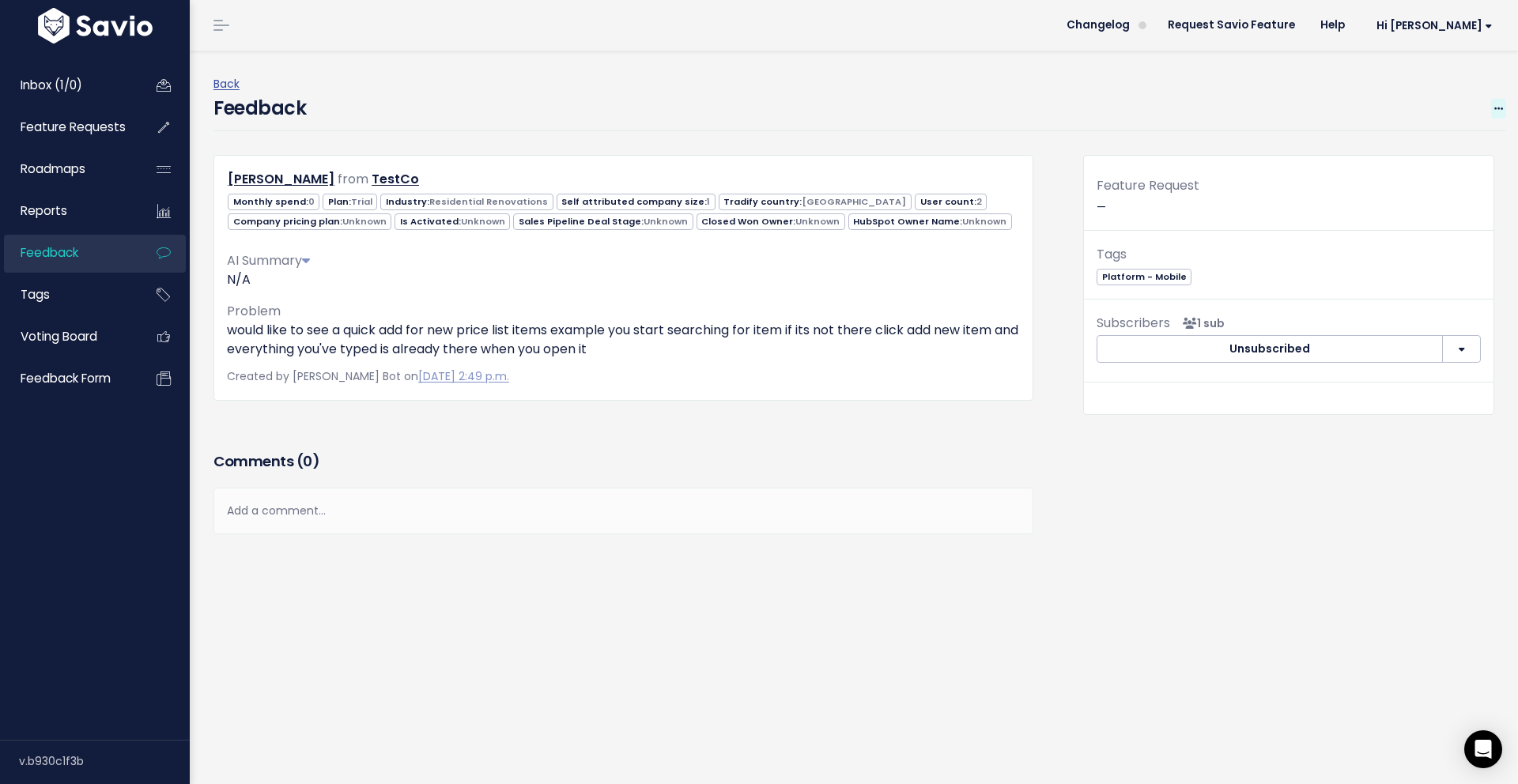
click at [1499, 102] on span at bounding box center [1498, 108] width 15 height 20
click at [1464, 185] on link "Restore to Inbox" at bounding box center [1436, 183] width 114 height 31
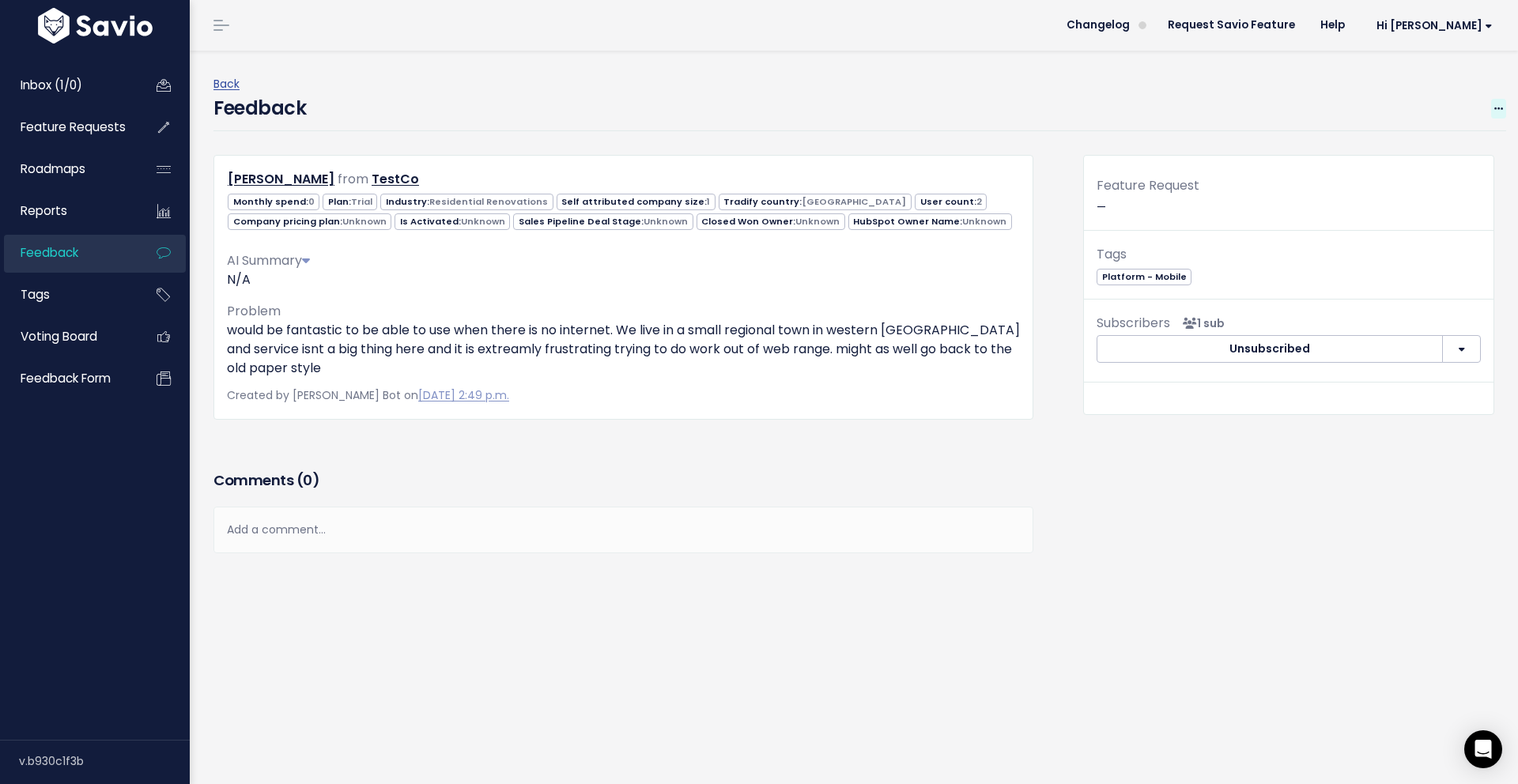
click at [1505, 106] on span at bounding box center [1498, 108] width 15 height 20
click at [1475, 187] on link "Restore to Inbox" at bounding box center [1436, 183] width 114 height 31
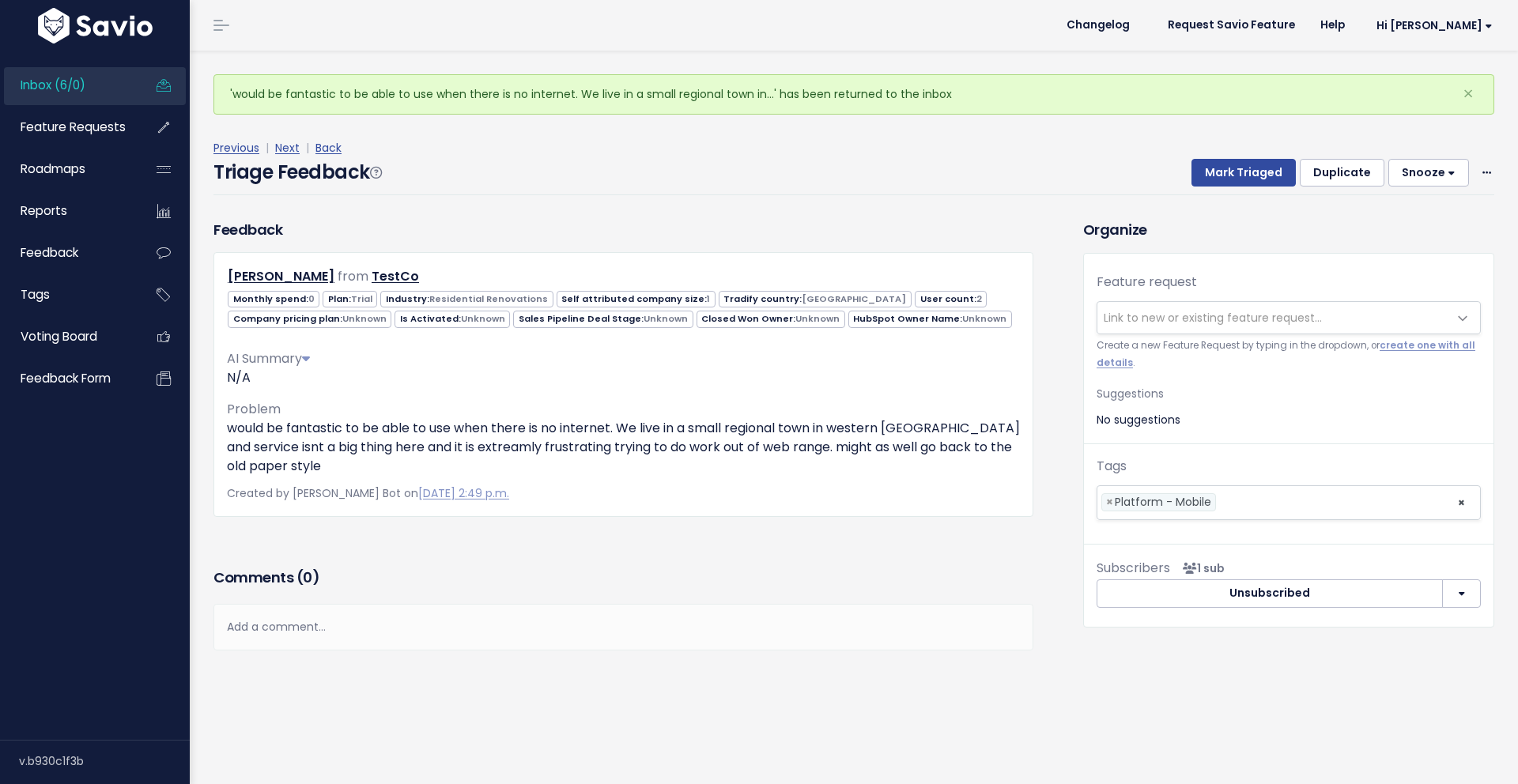
click at [1455, 133] on div "Previous | Next | Back Triage Feedback Mark Triaged Duplicate [GEOGRAPHIC_DATA]…" at bounding box center [860, 167] width 1293 height 105
click at [1201, 318] on span "Link to new or existing feature request..." at bounding box center [1213, 317] width 219 height 16
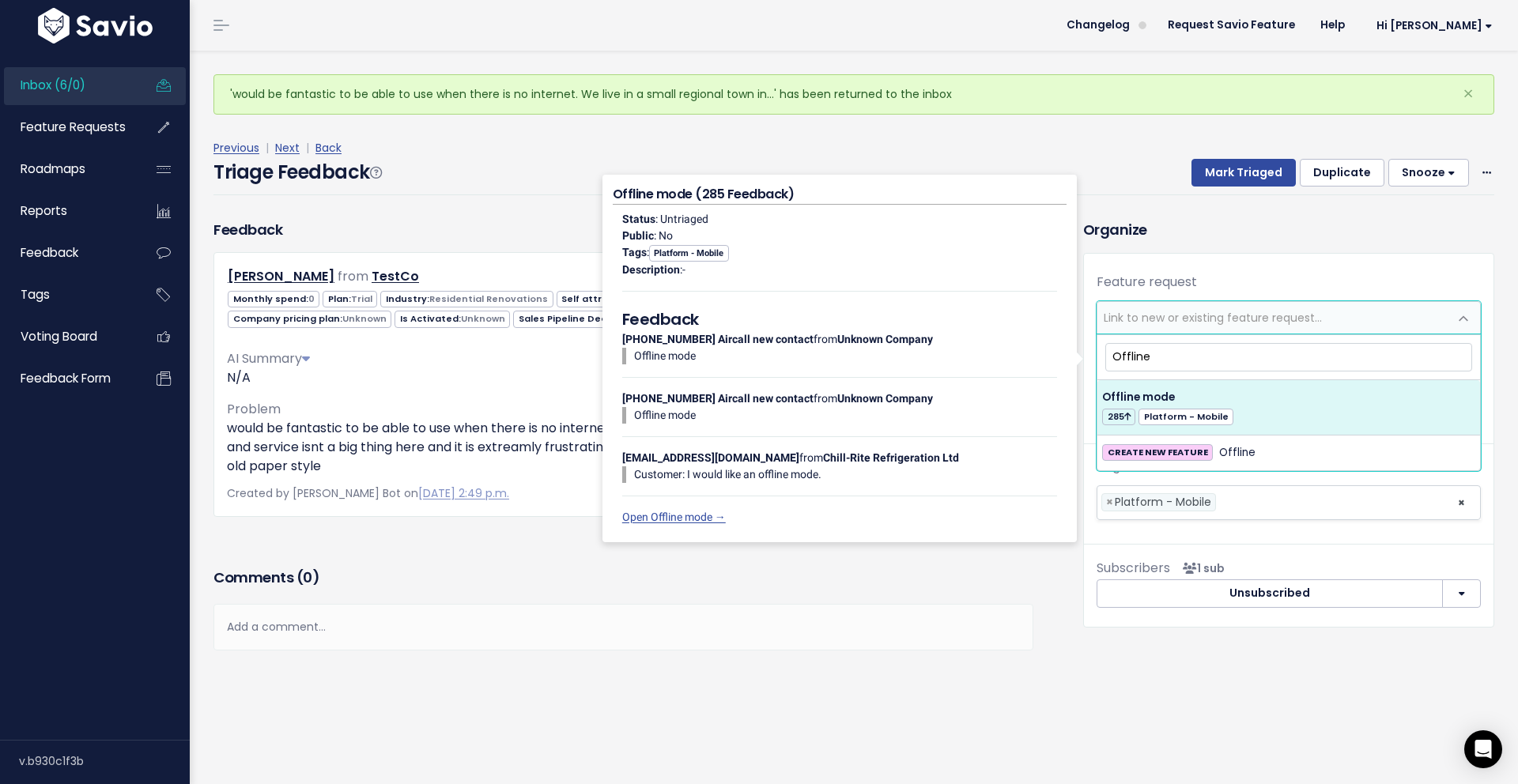
type input "Offline"
select select "13022"
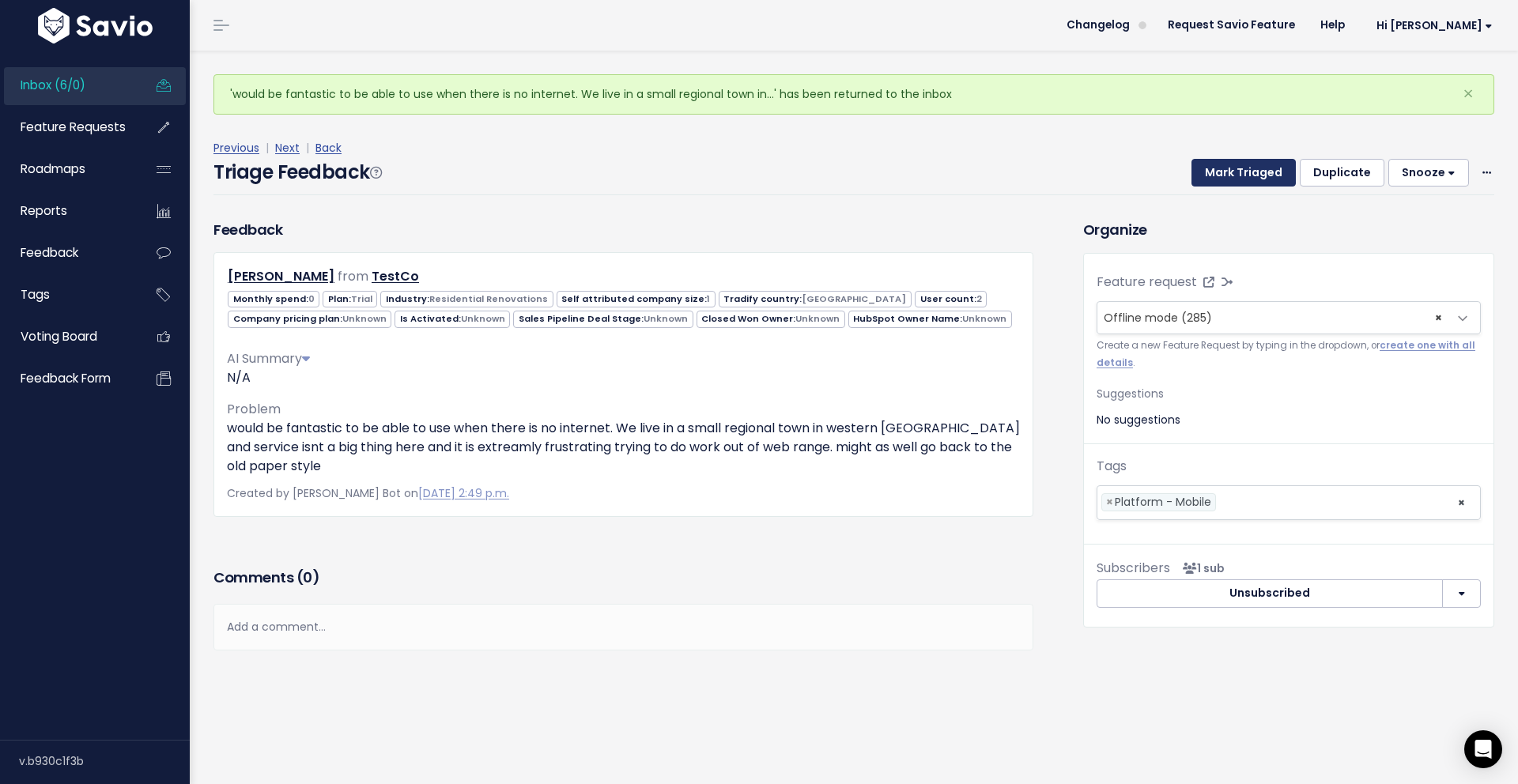
click at [1271, 178] on button "Mark Triaged" at bounding box center [1243, 173] width 105 height 28
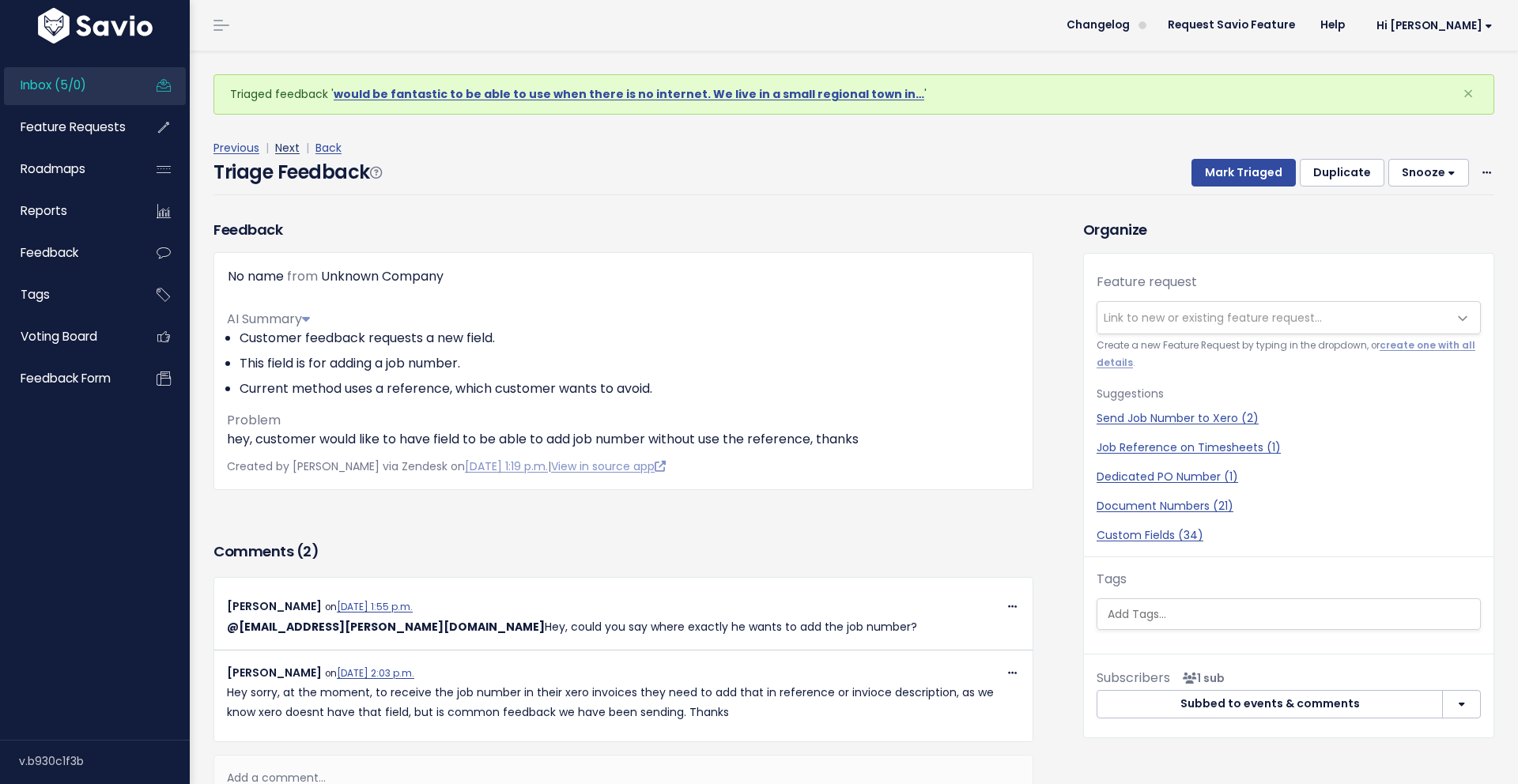
click at [287, 148] on link "Next" at bounding box center [287, 148] width 25 height 16
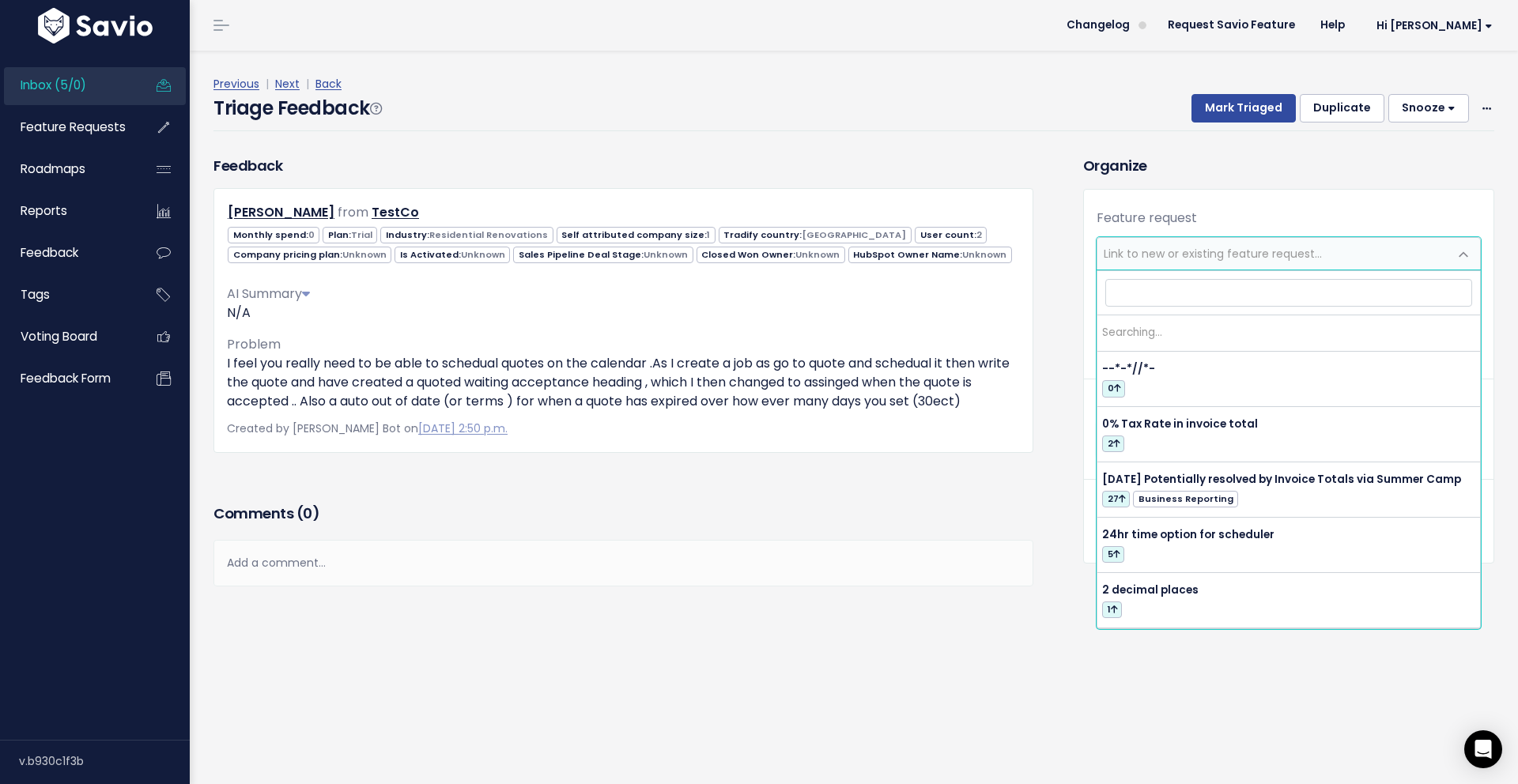
click at [1190, 252] on span "Link to new or existing feature request..." at bounding box center [1213, 253] width 219 height 16
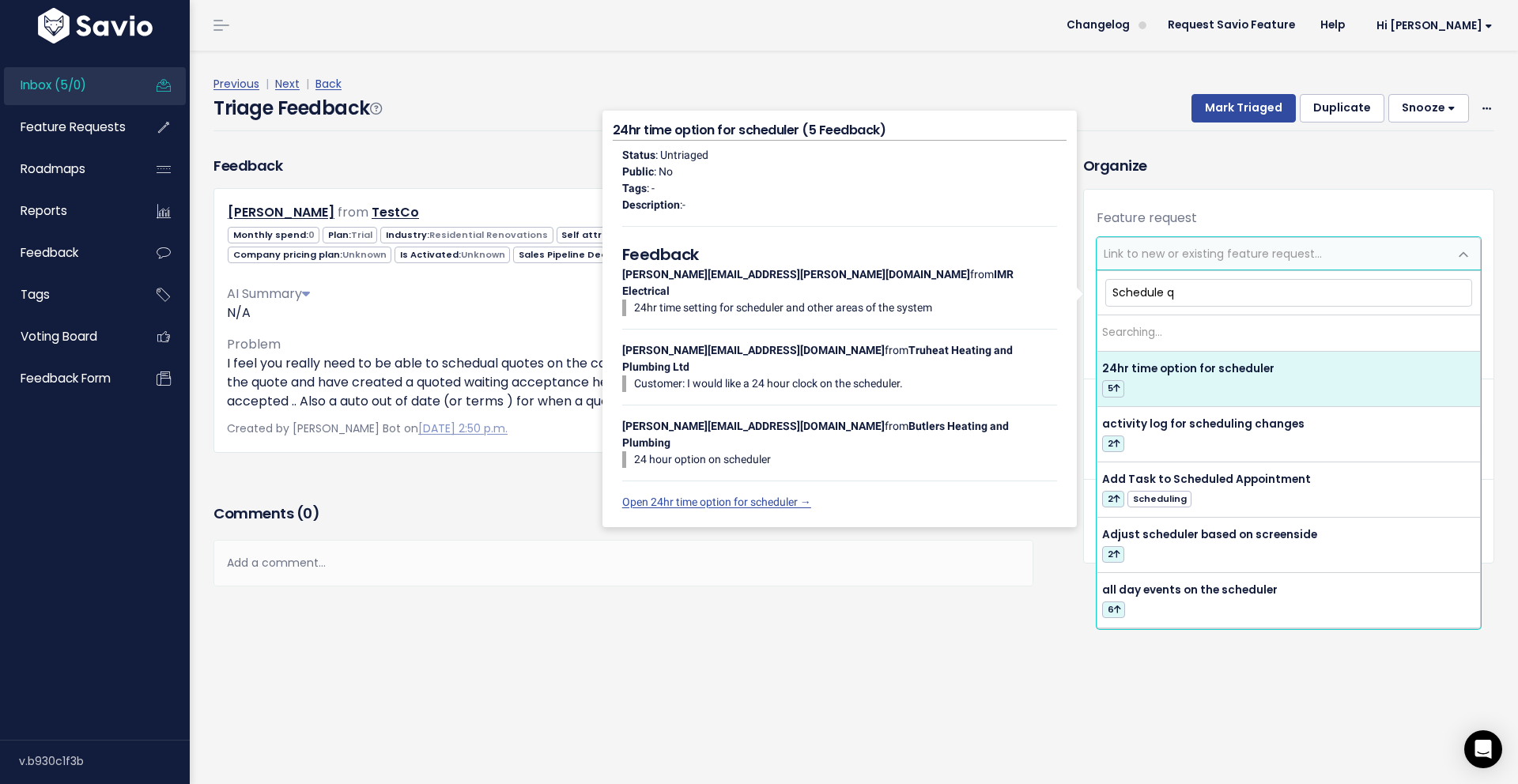
type input "Schedule qu"
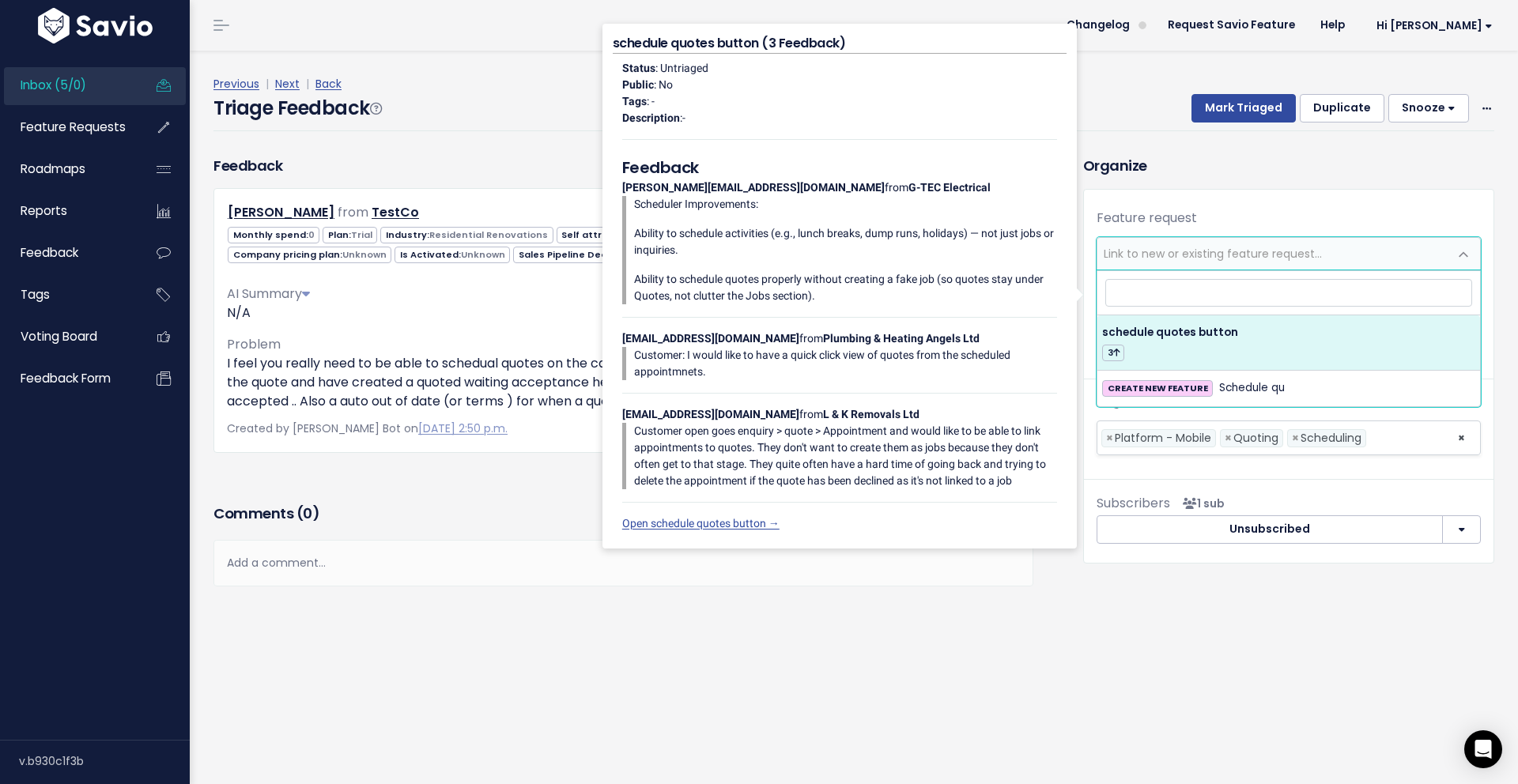
select select "50876"
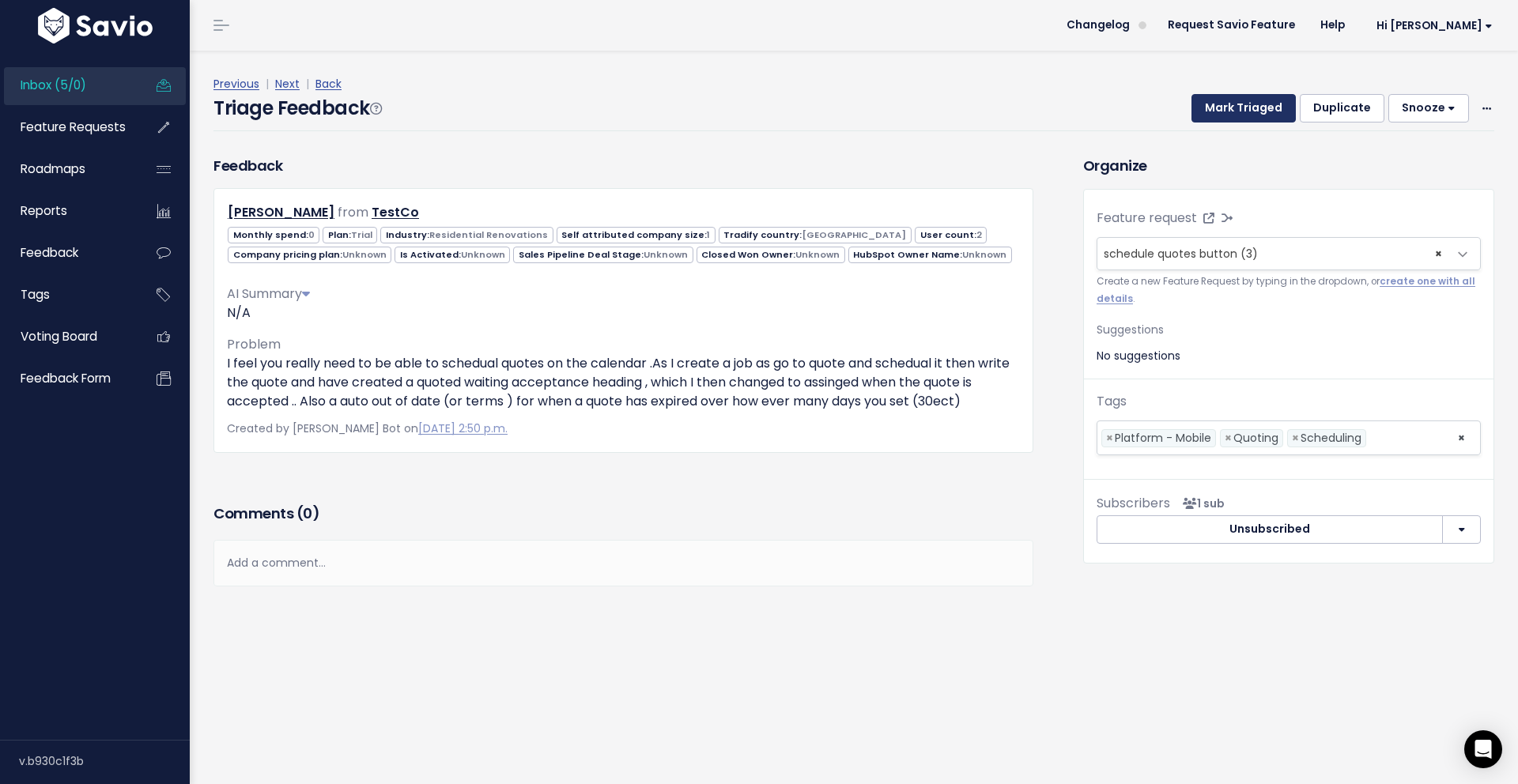
click at [1265, 118] on button "Mark Triaged" at bounding box center [1243, 108] width 105 height 28
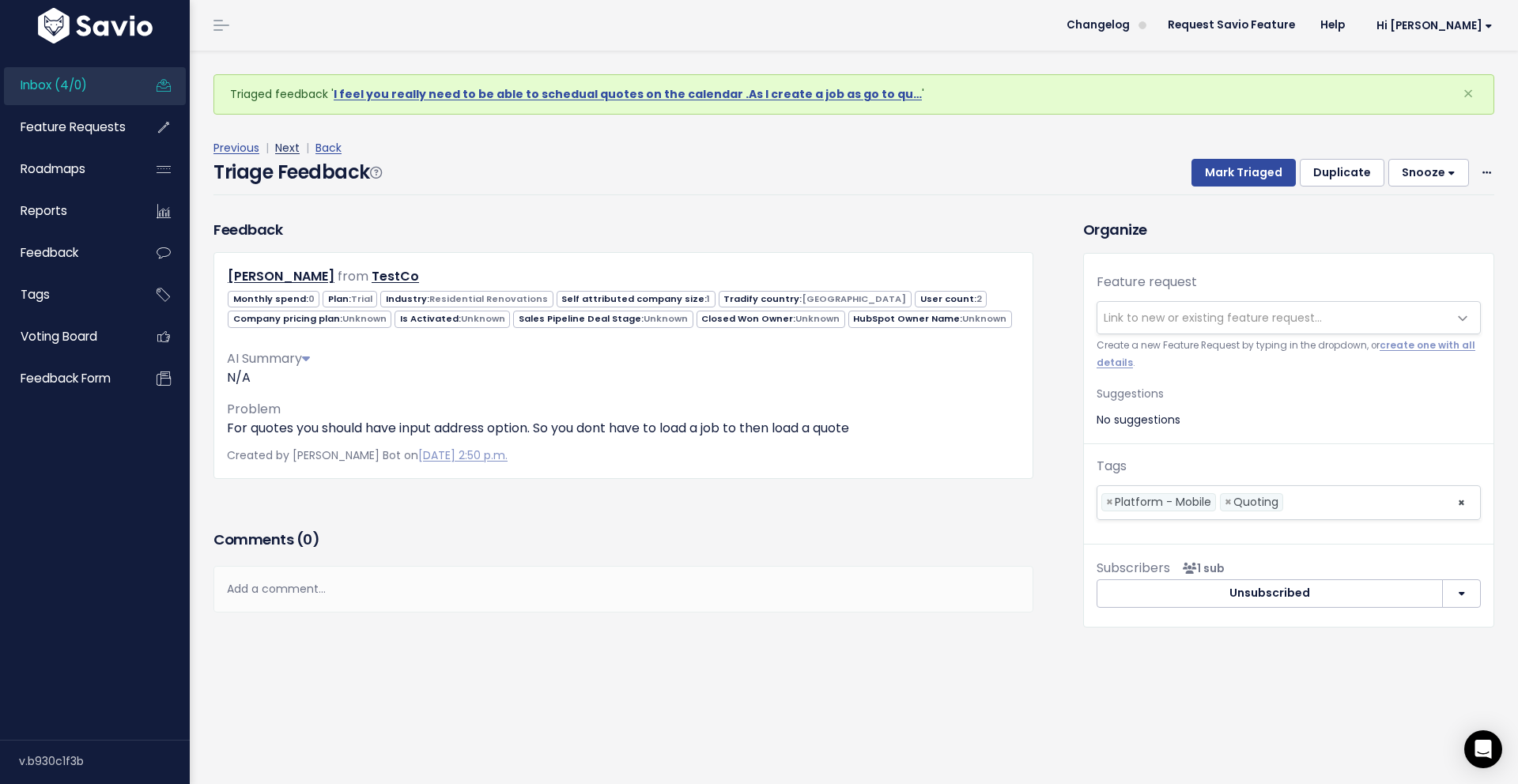
click at [288, 150] on link "Next" at bounding box center [287, 148] width 25 height 16
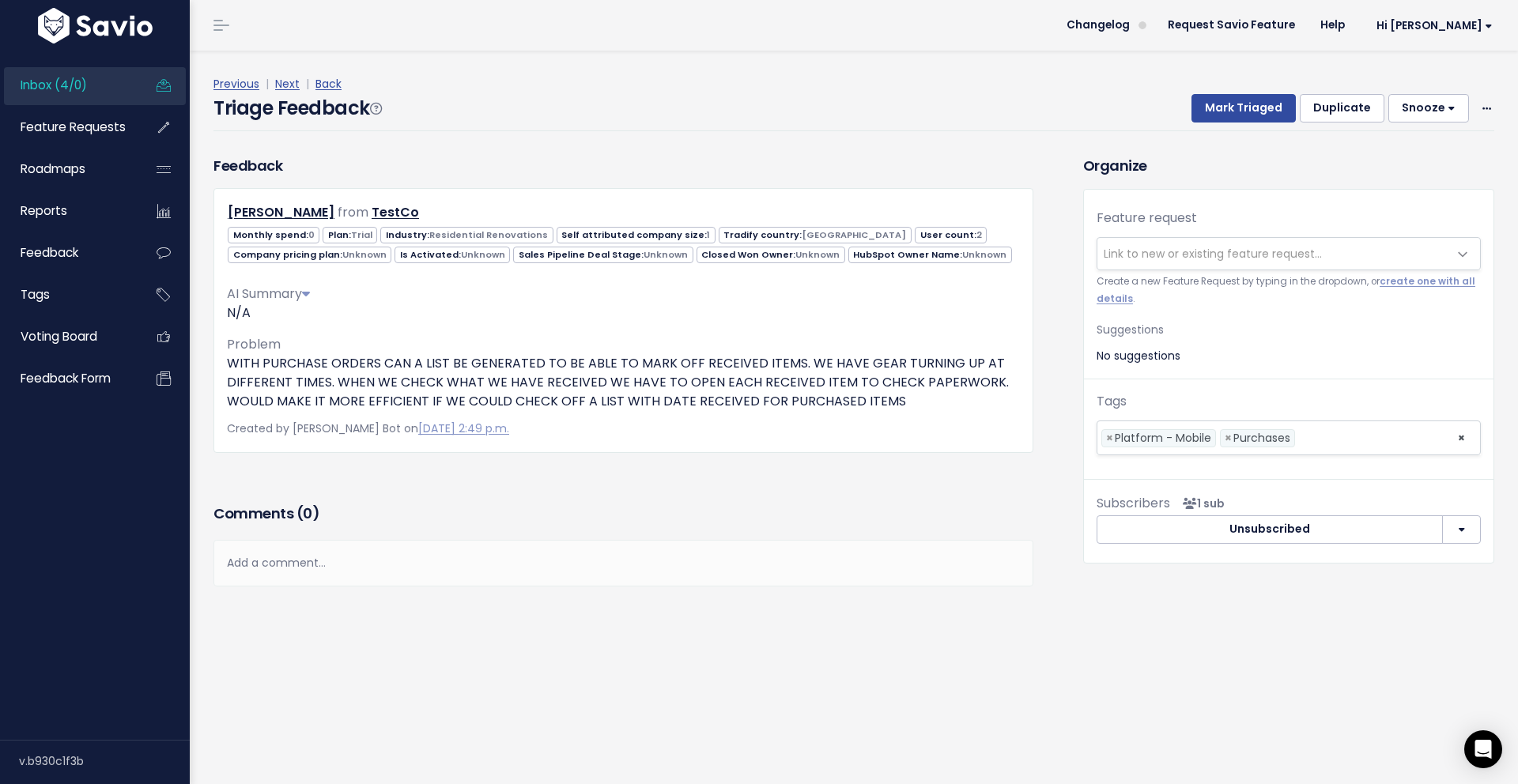
click at [722, 106] on div "Triage Feedback Mark Triaged Duplicate [GEOGRAPHIC_DATA] 1 day 3 days 7 days 14…" at bounding box center [854, 113] width 1281 height 37
click at [1276, 265] on span "Link to new or existing feature request..." at bounding box center [1272, 253] width 351 height 31
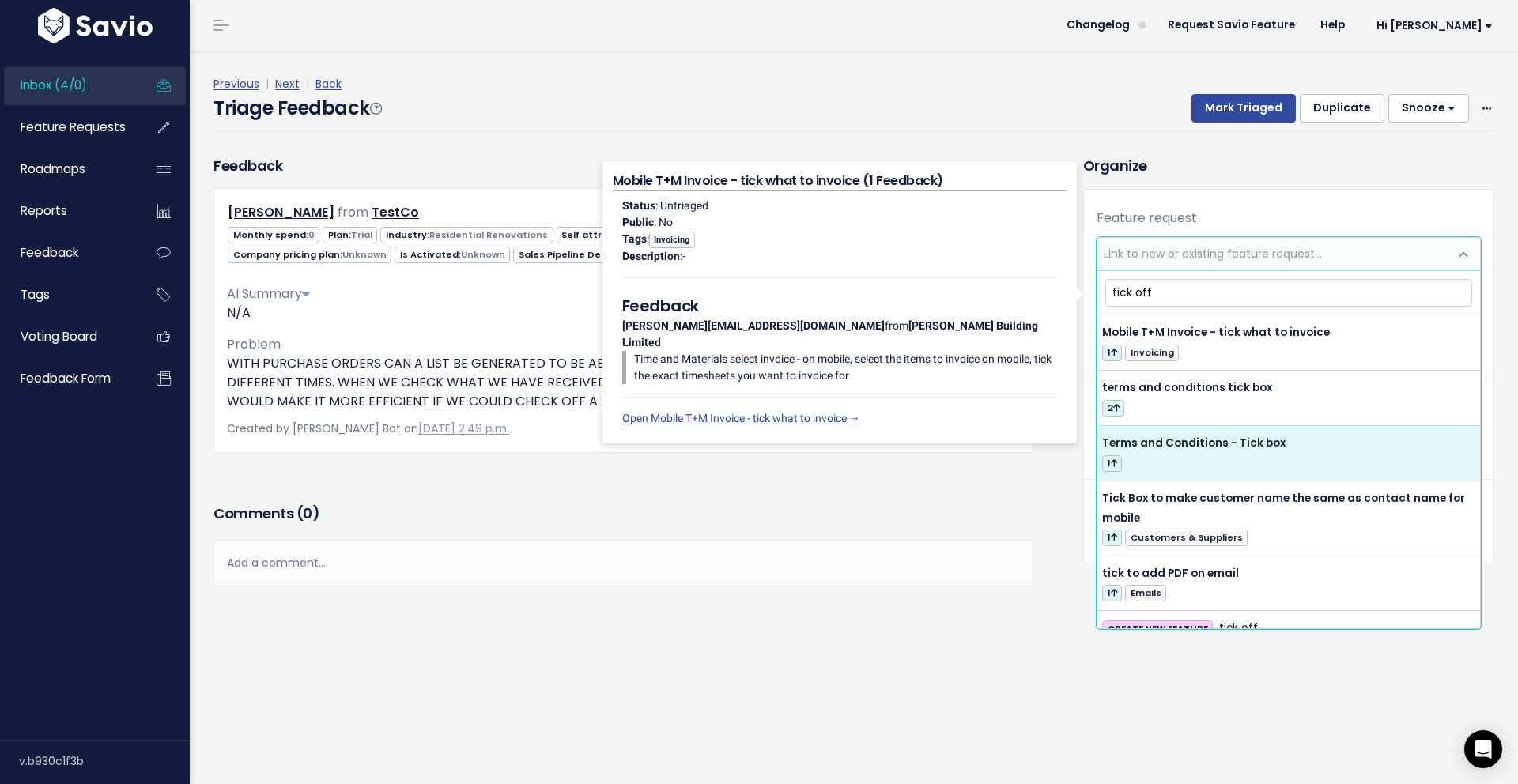
scroll to position [73, 0]
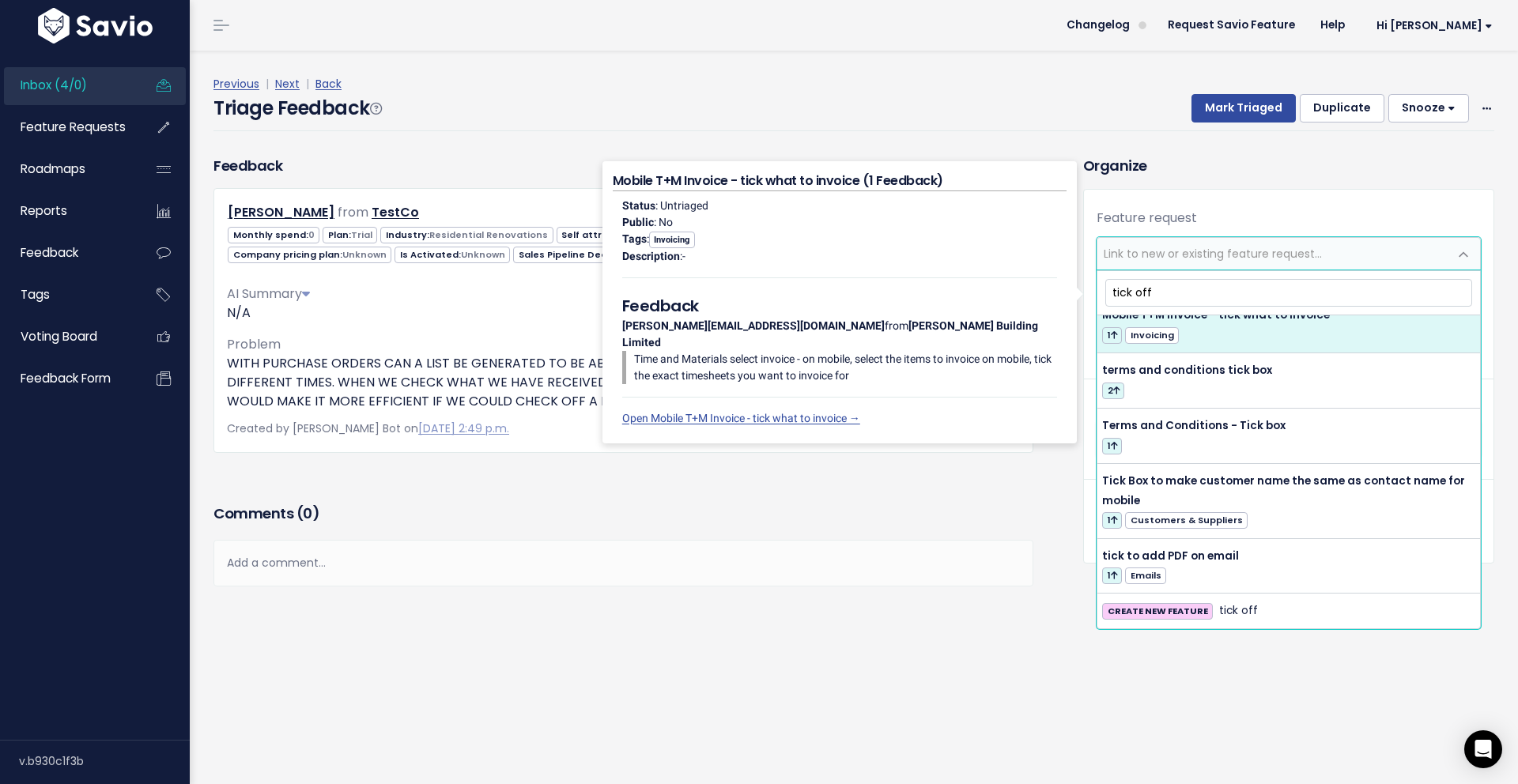
drag, startPoint x: 1157, startPoint y: 292, endPoint x: 1079, endPoint y: 288, distance: 78.1
click at [1079, 288] on body "Inbox (4/0) Feature Requests Roadmaps" at bounding box center [759, 392] width 1518 height 784
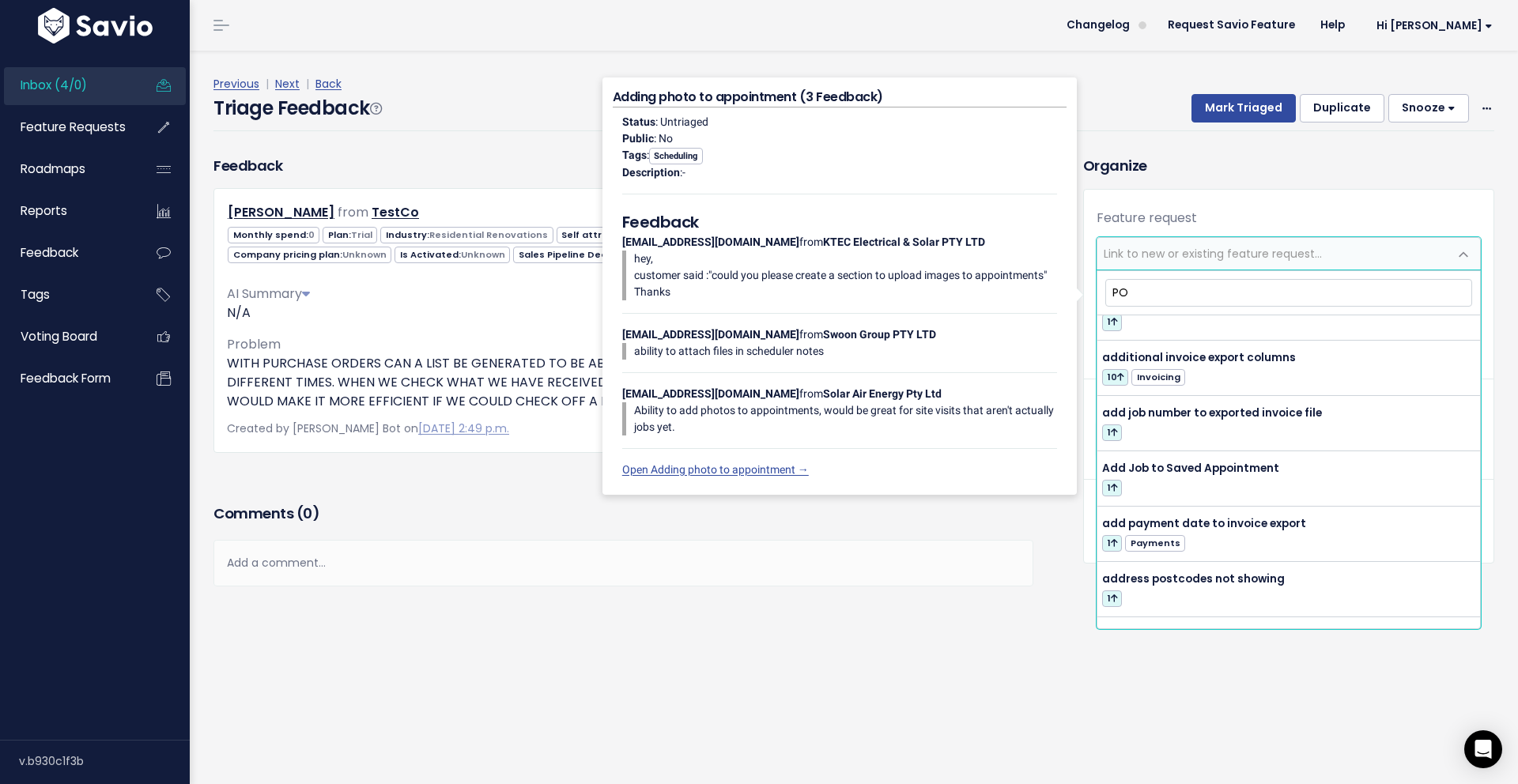
scroll to position [474, 0]
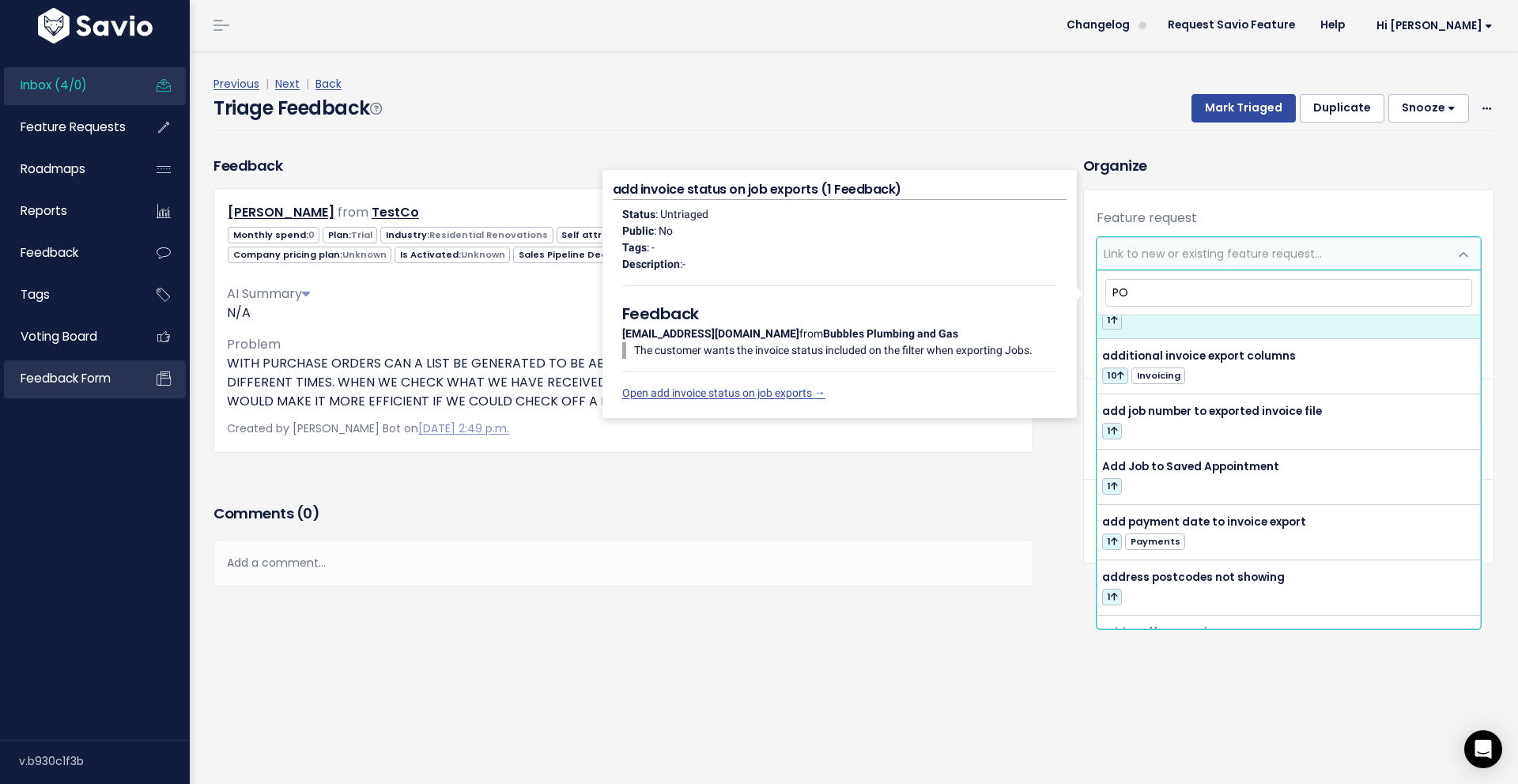
type input "PO"
click at [578, 131] on div "Previous | Next | Back Triage Feedback Mark Triaged Duplicate Snooze 1 day 3 da…" at bounding box center [860, 102] width 1293 height 105
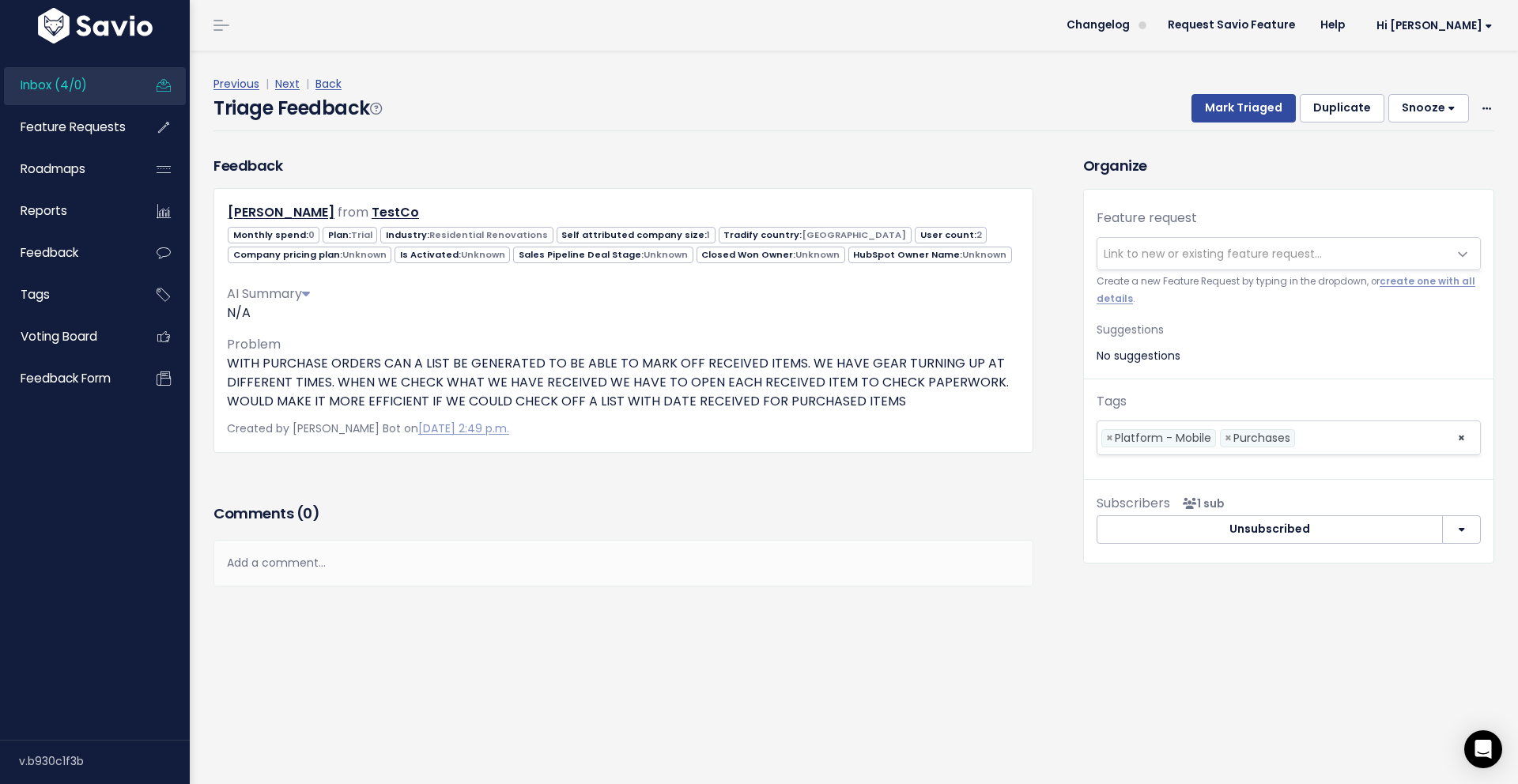
click at [632, 491] on div "Feedback Tristan Holma from TestCo 0 1" at bounding box center [623, 327] width 844 height 344
click at [1453, 109] on button "Snooze" at bounding box center [1428, 108] width 81 height 28
click at [1482, 101] on span at bounding box center [1487, 108] width 15 height 20
click at [1421, 190] on link "Delete" at bounding box center [1424, 183] width 114 height 31
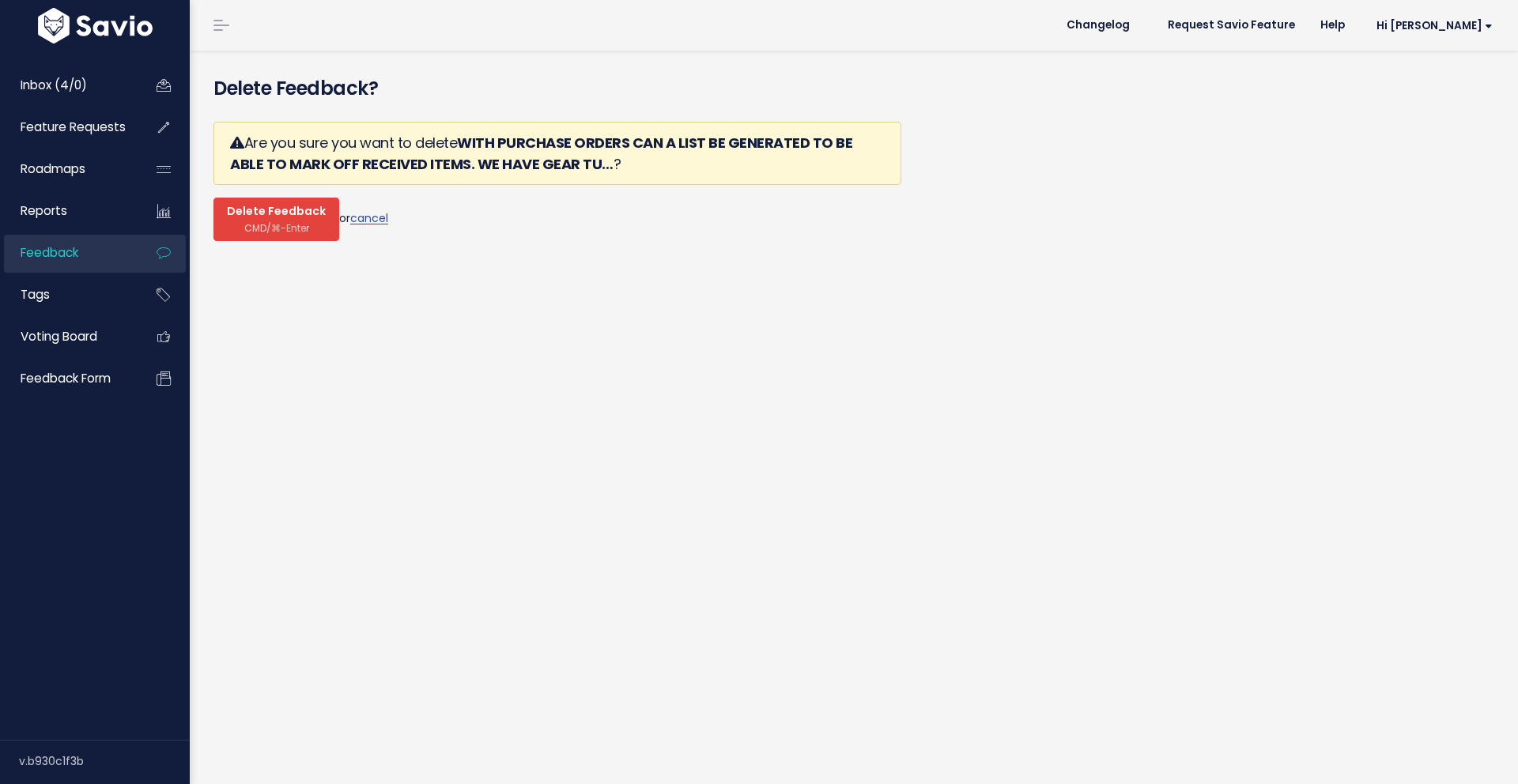
click at [287, 211] on span "Delete Feedback" at bounding box center [276, 212] width 99 height 14
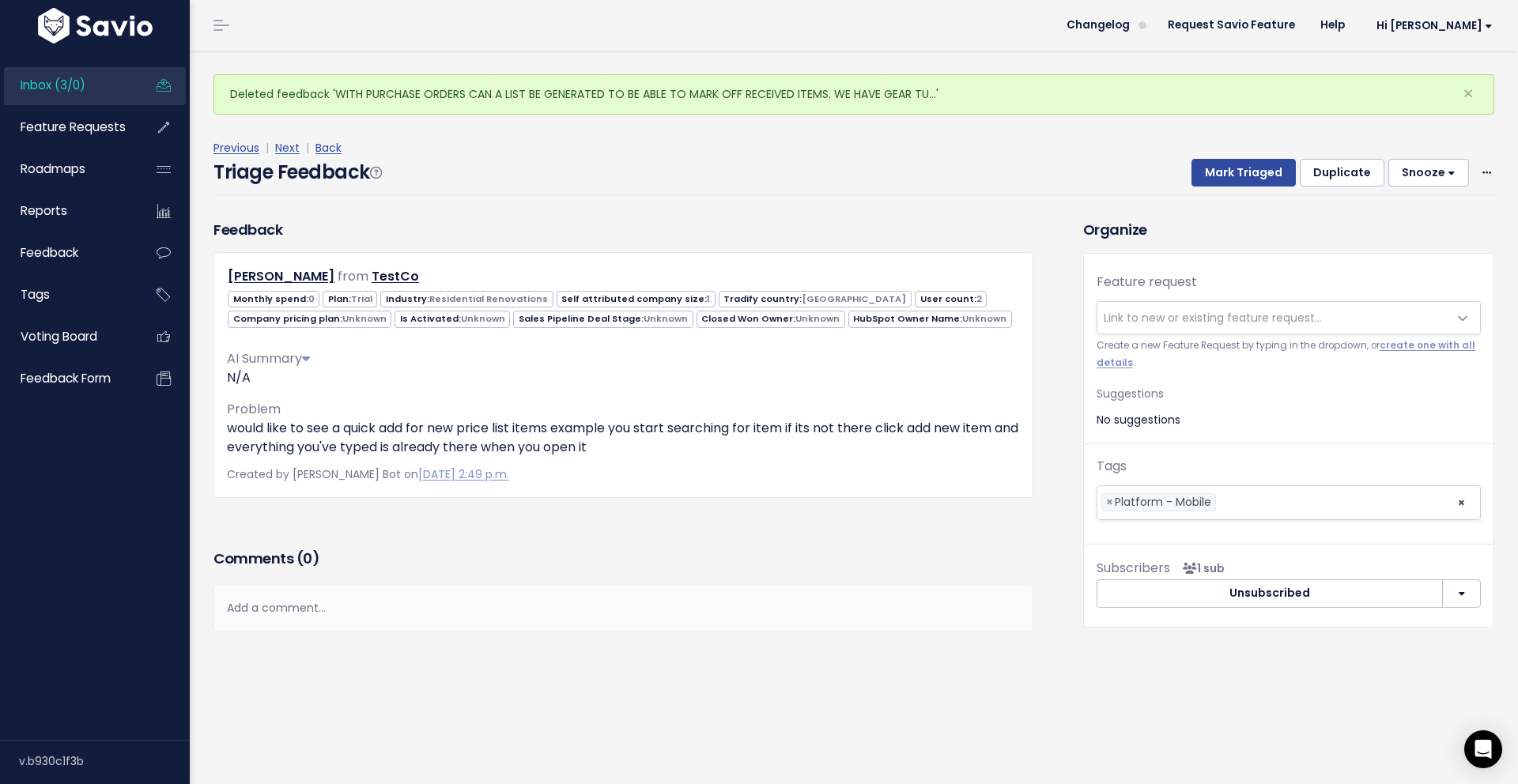
click at [1219, 321] on span "Link to new or existing feature request..." at bounding box center [1213, 317] width 219 height 16
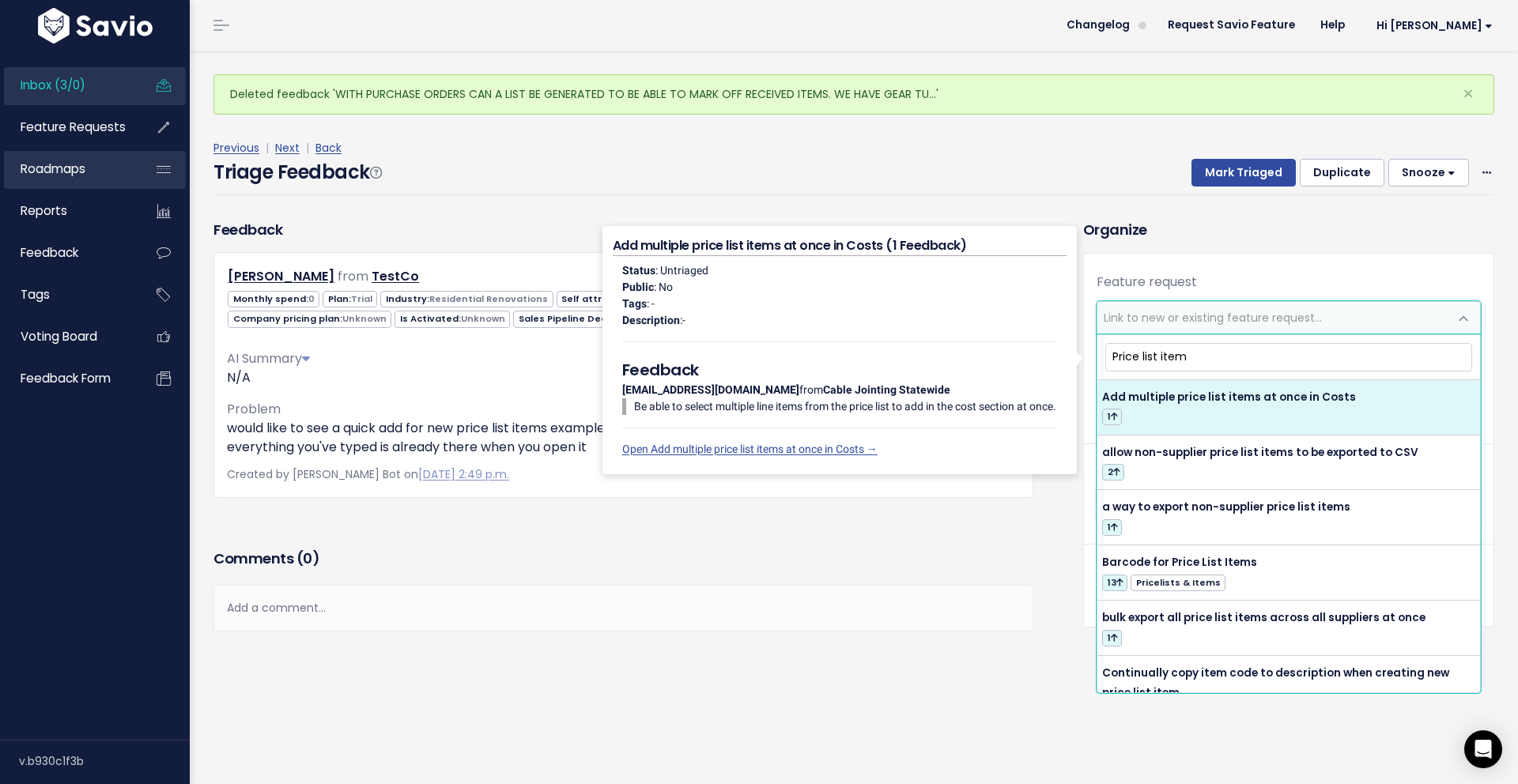
type input "Price list item"
click at [555, 497] on div "[PERSON_NAME] from TestCo 0 Trial 1 2" at bounding box center [623, 375] width 820 height 245
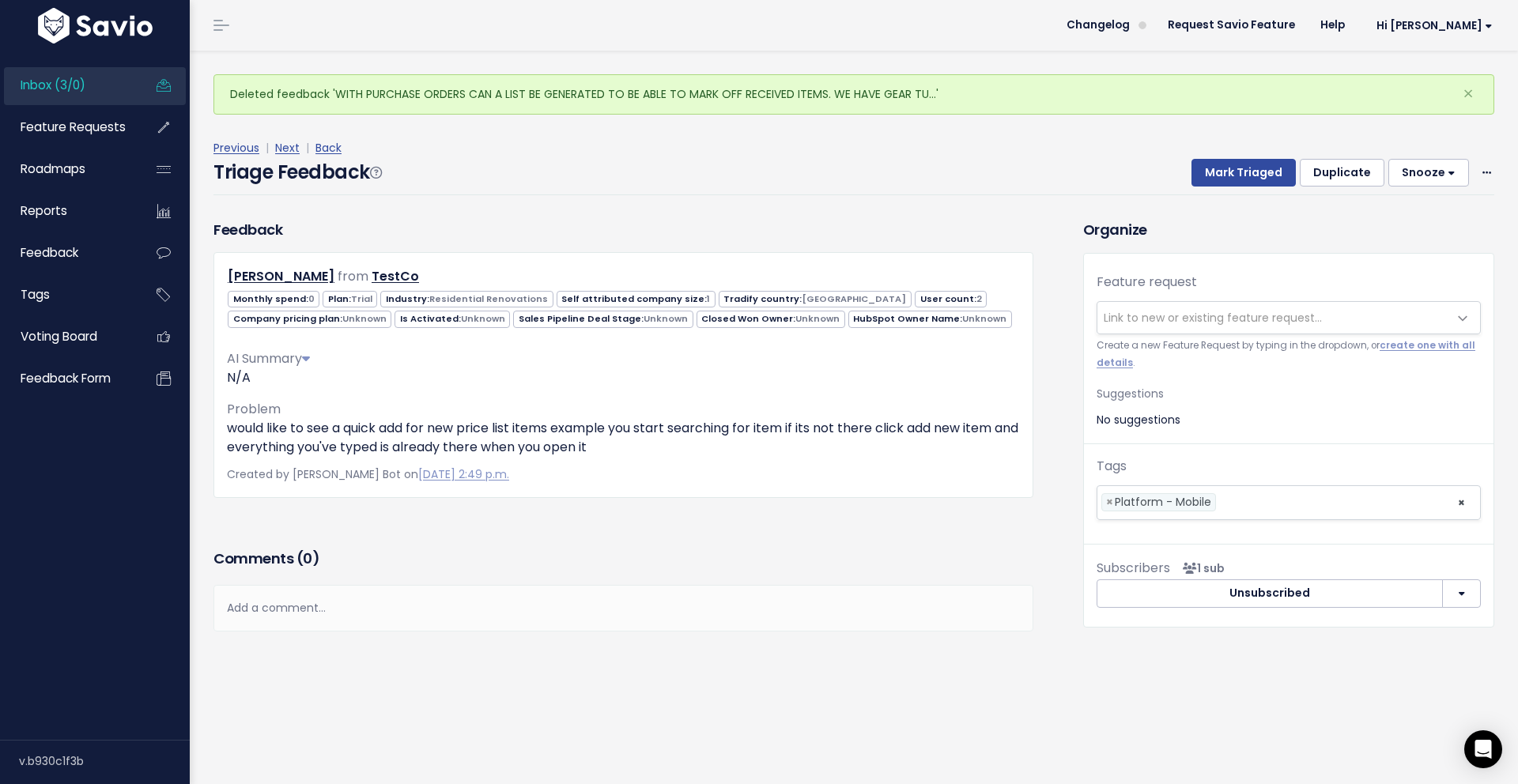
click at [1253, 322] on span "Link to new or existing feature request..." at bounding box center [1213, 317] width 219 height 16
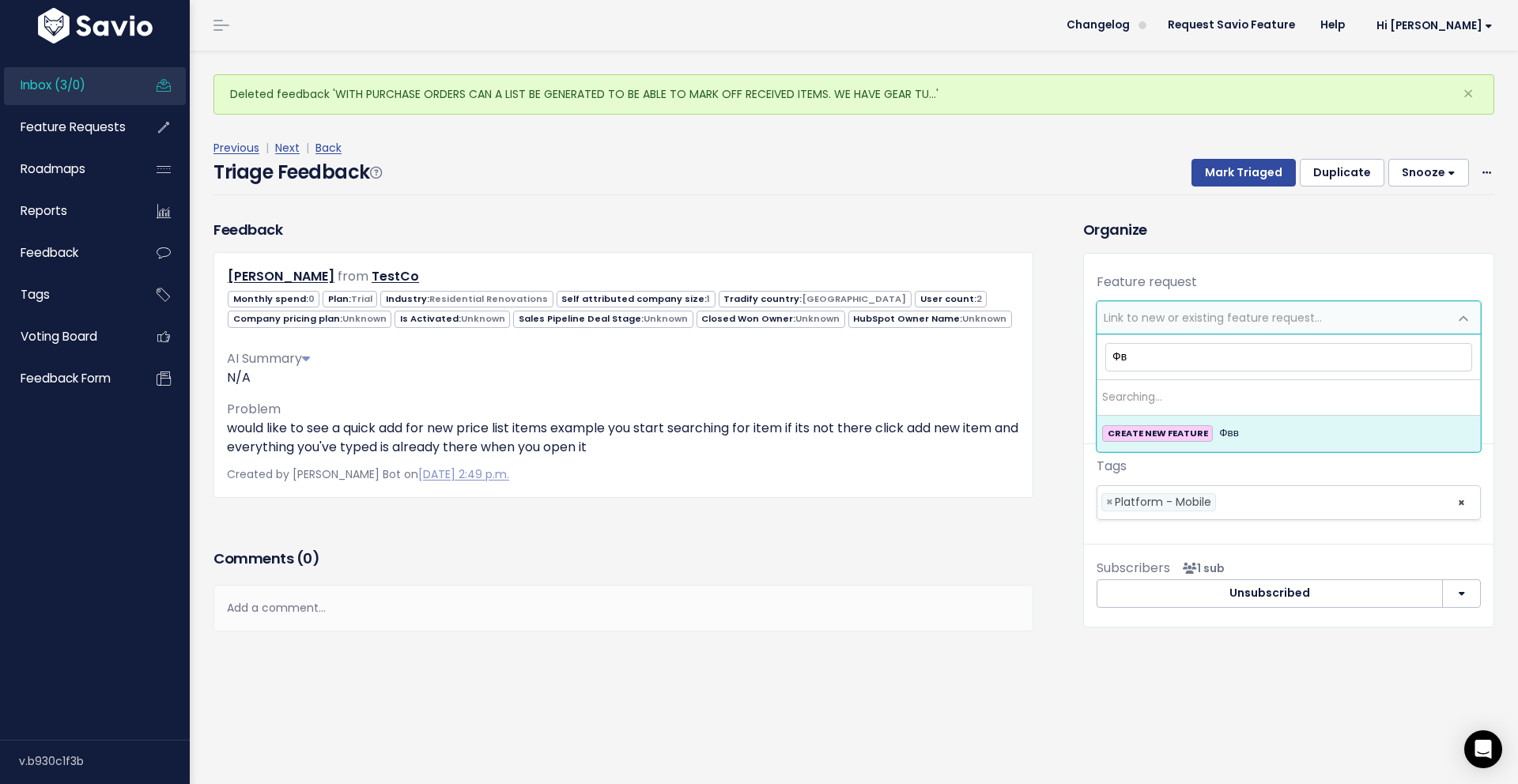
type input "Ф"
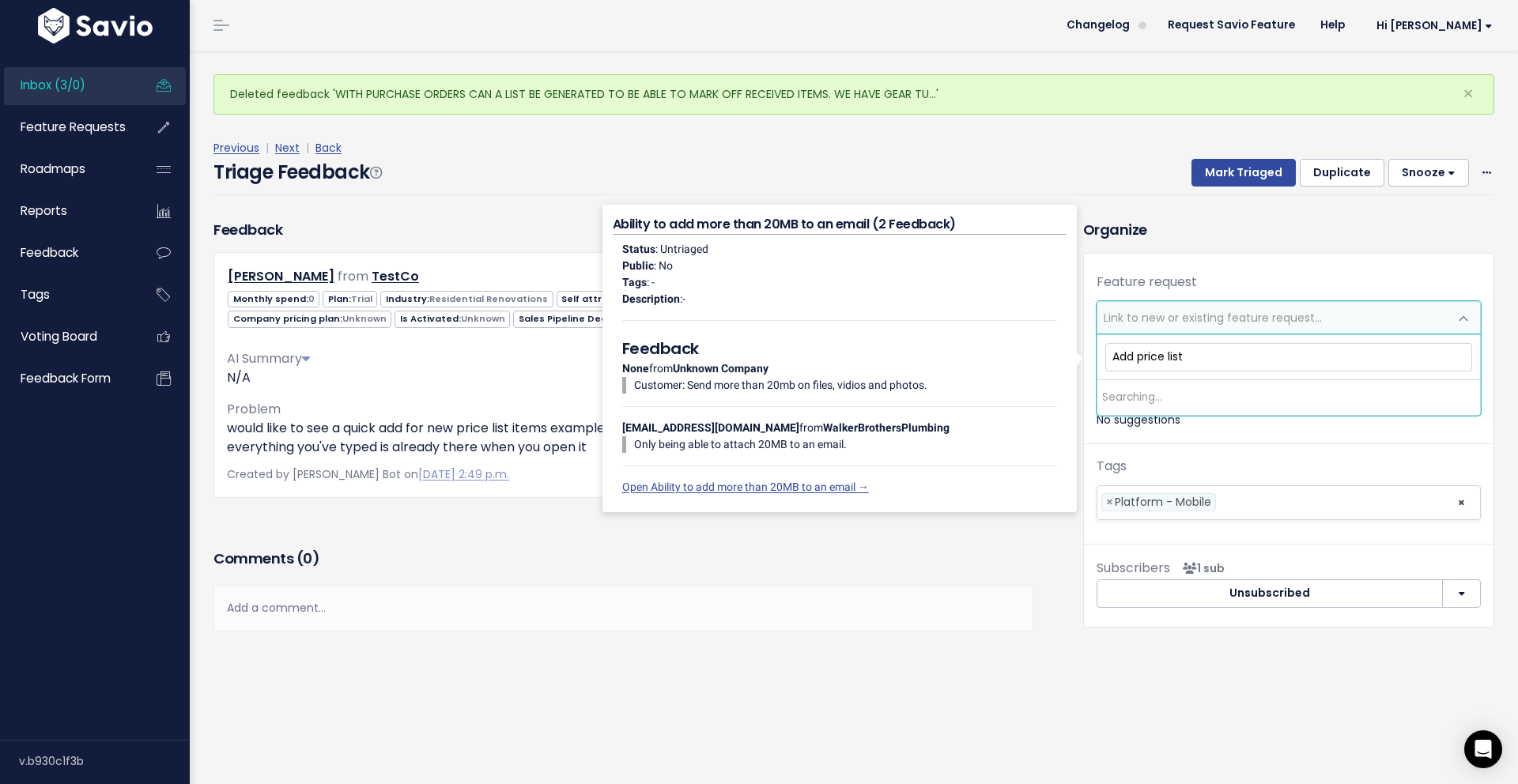
type input "Add price list"
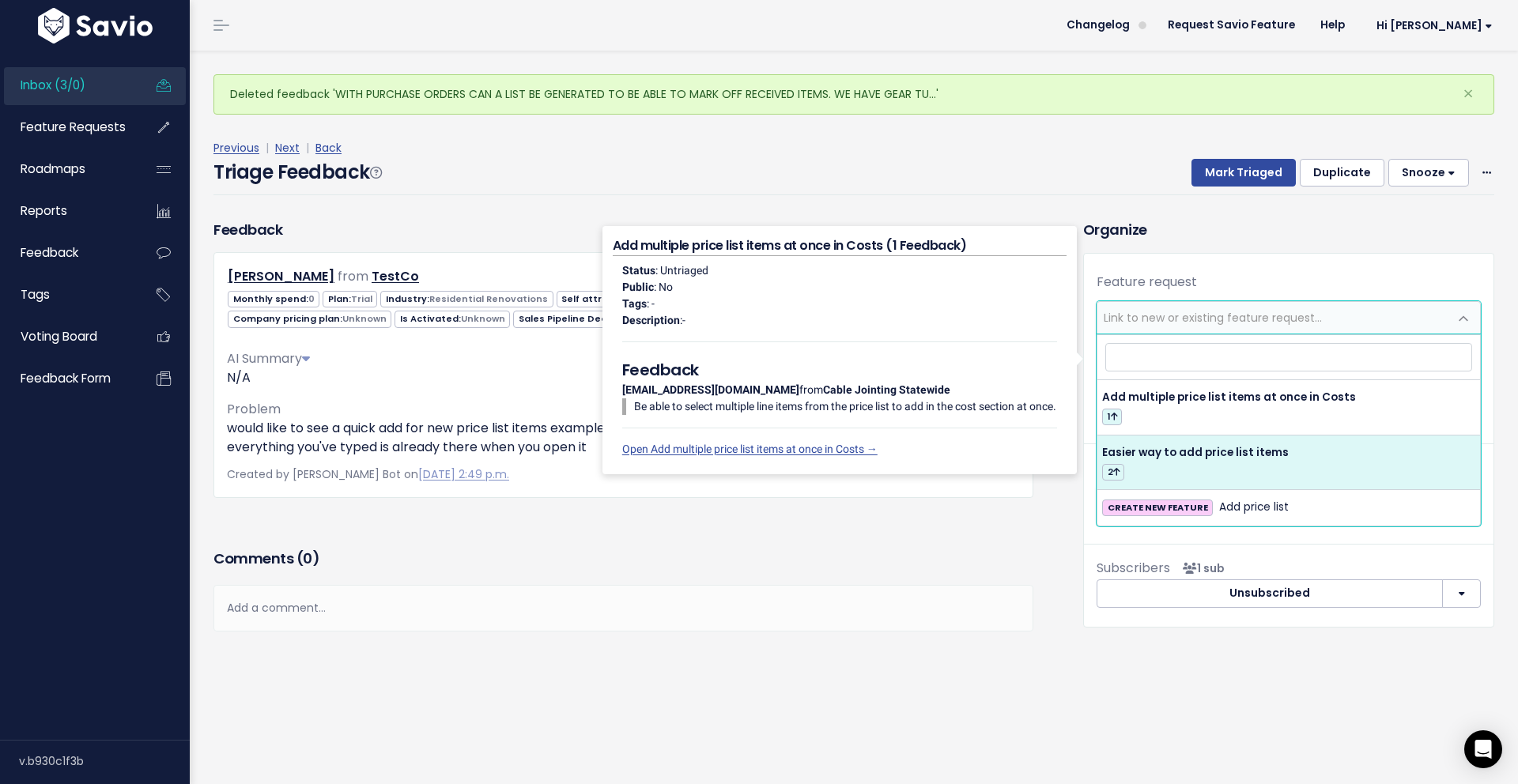
select select "54817"
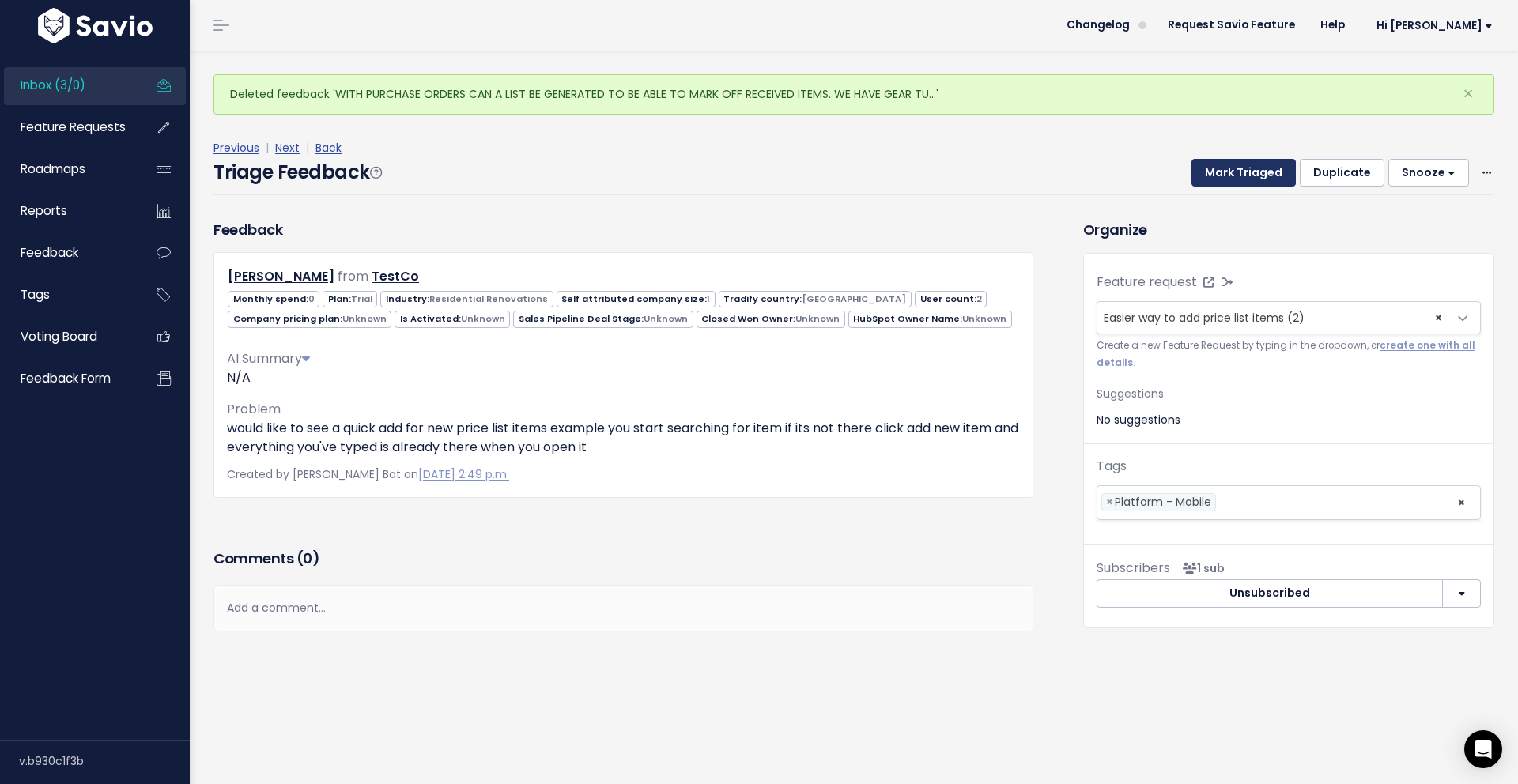
click at [1268, 167] on button "Mark Triaged" at bounding box center [1243, 173] width 105 height 28
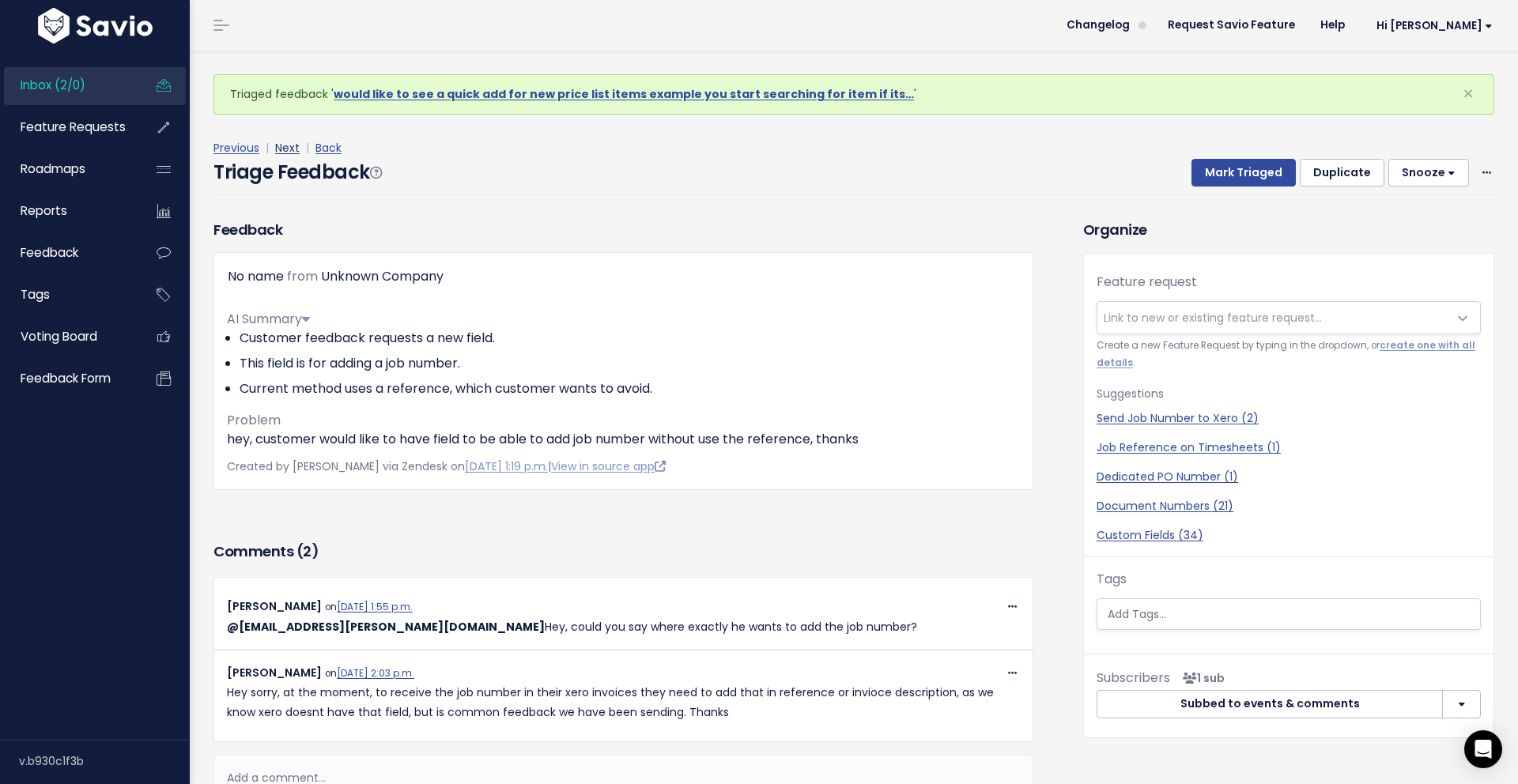
click at [287, 145] on link "Next" at bounding box center [287, 148] width 25 height 16
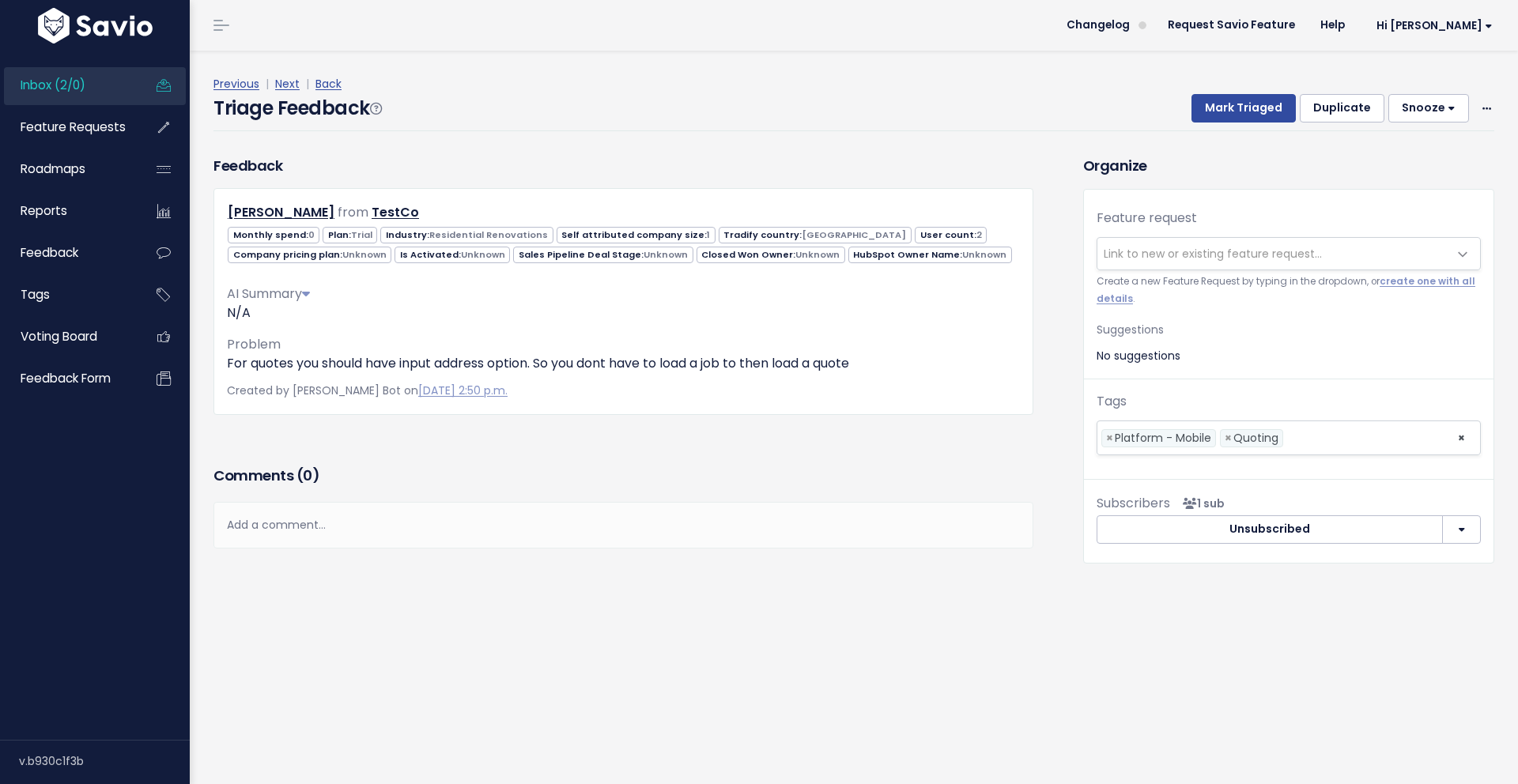
click at [476, 481] on h3 "Comments ( 0 )" at bounding box center [623, 476] width 820 height 22
click at [1220, 250] on span "Link to new or existing feature request..." at bounding box center [1213, 253] width 219 height 16
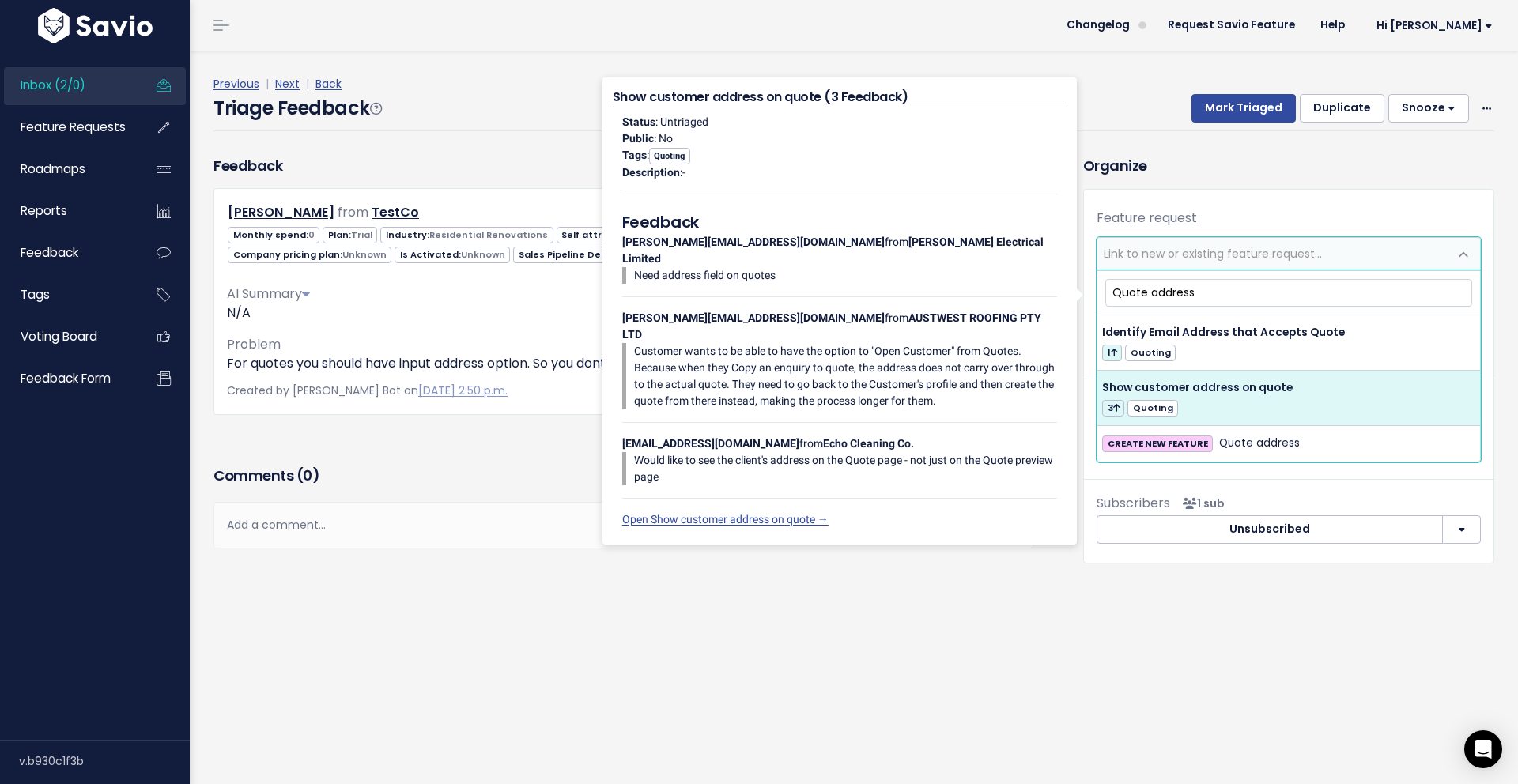
type input "Quote address"
select select "34427"
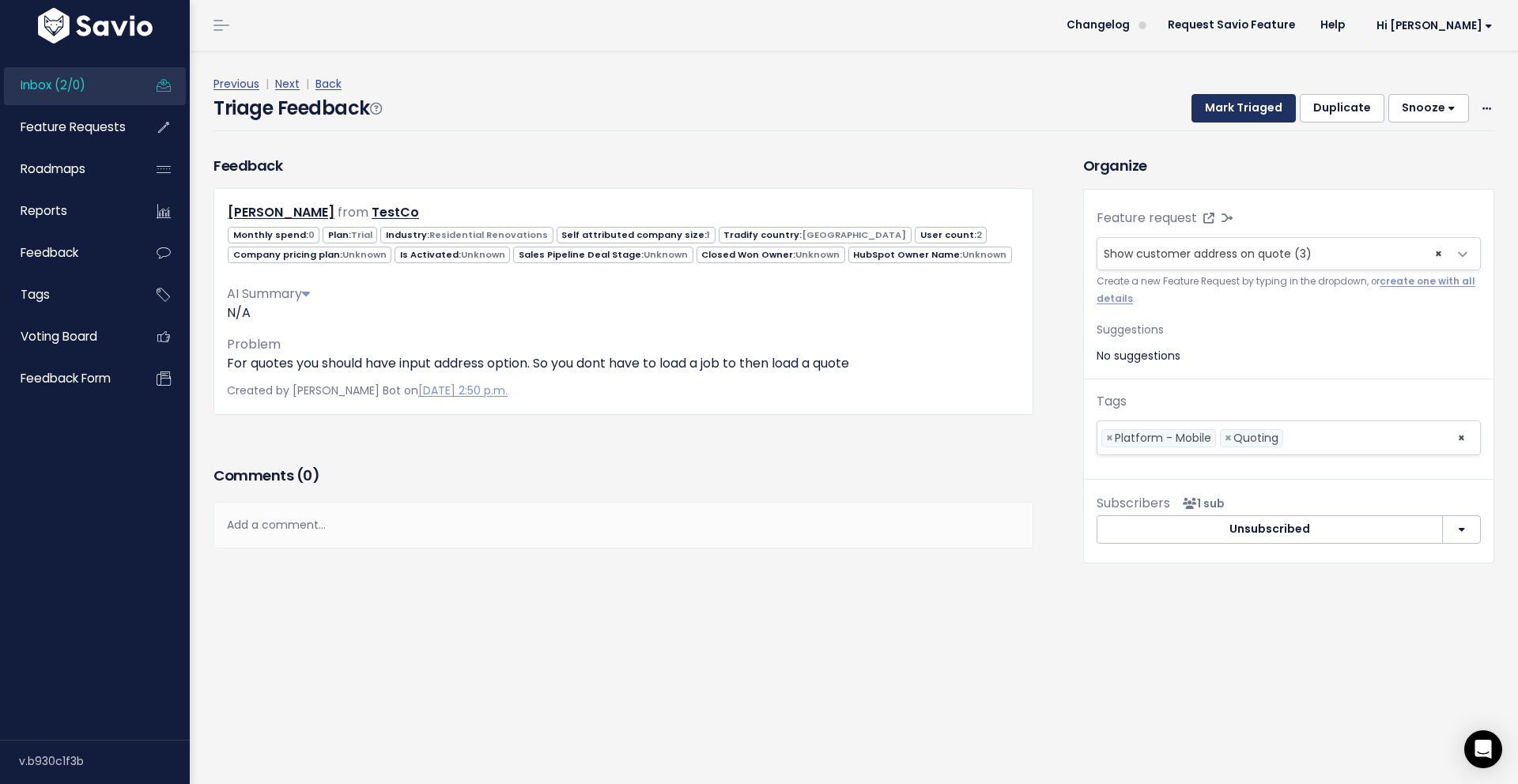
click at [1265, 97] on button "Mark Triaged" at bounding box center [1243, 108] width 105 height 28
